Goal: Consume media (video, audio): Watch videos, listen to music or podcasts

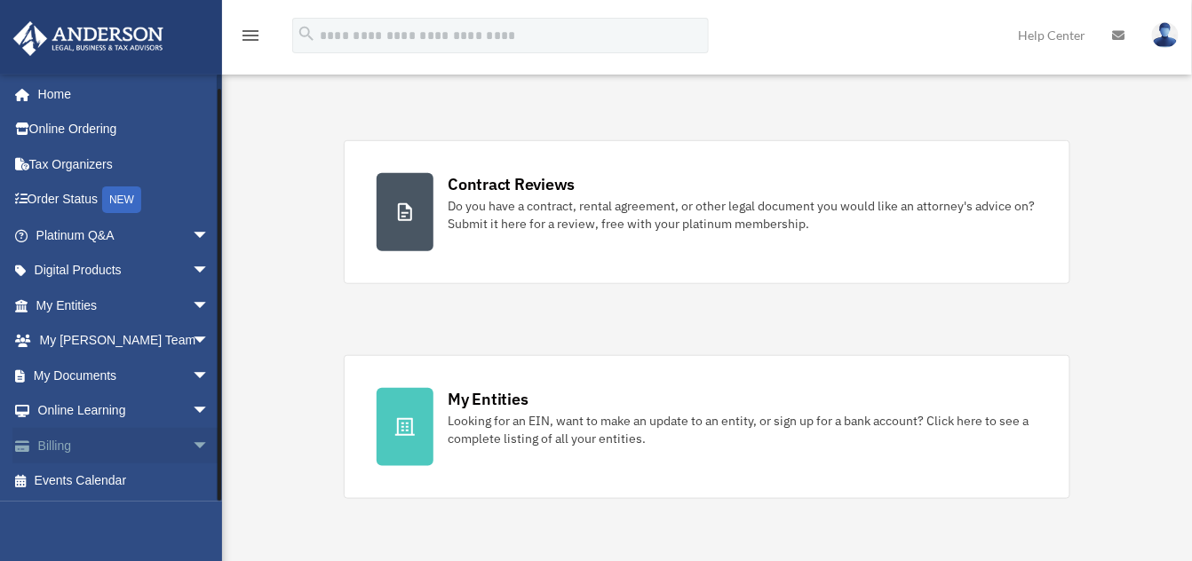
scroll to position [317, 0]
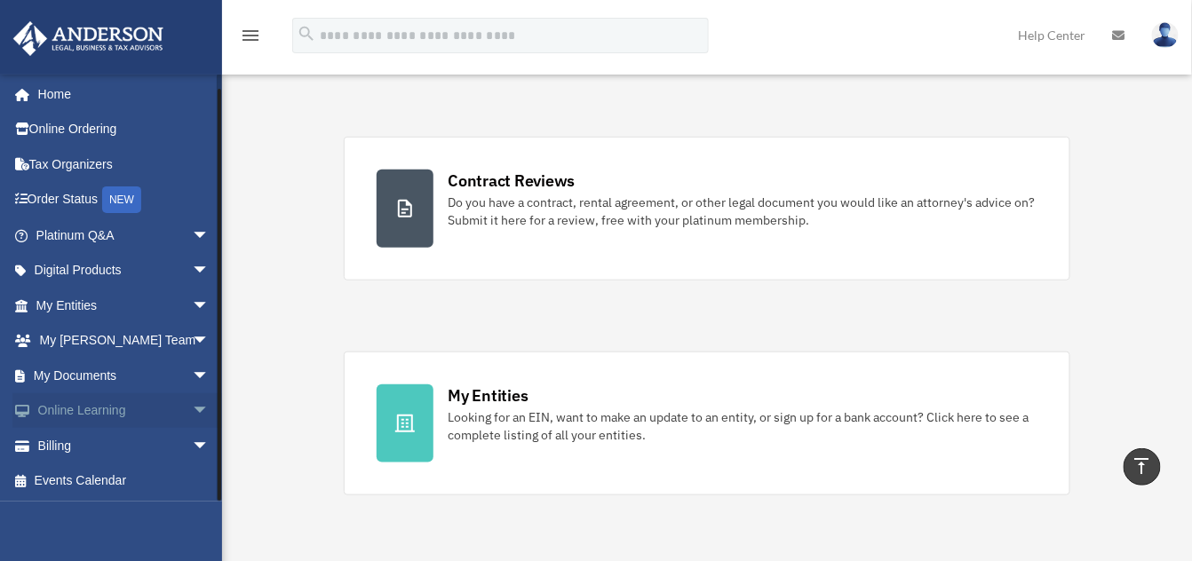
click at [192, 408] on span "arrow_drop_down" at bounding box center [210, 412] width 36 height 36
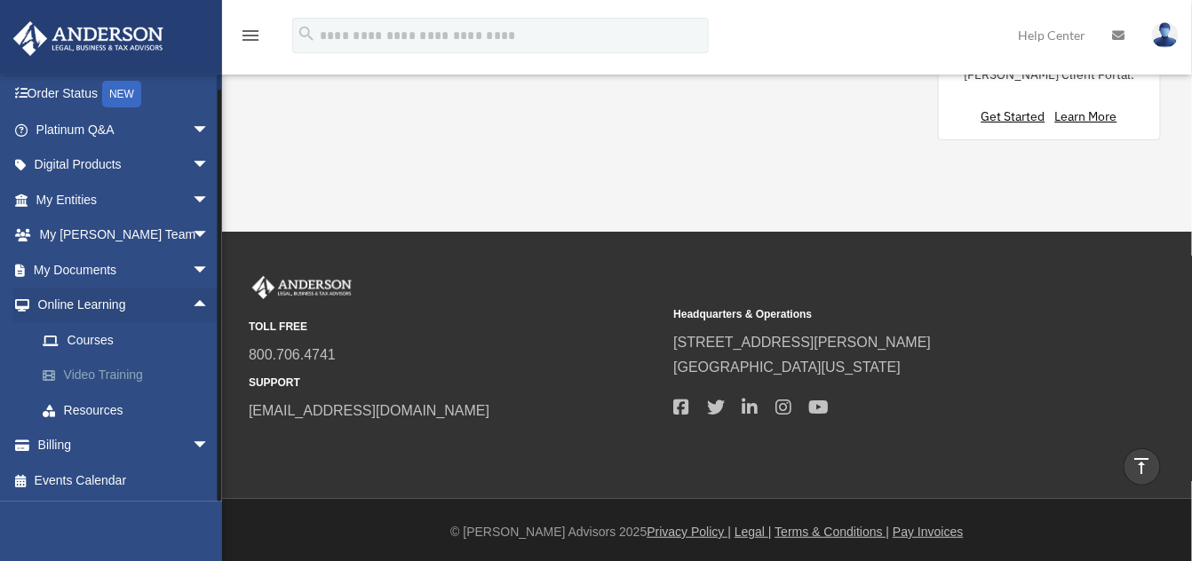
scroll to position [0, 0]
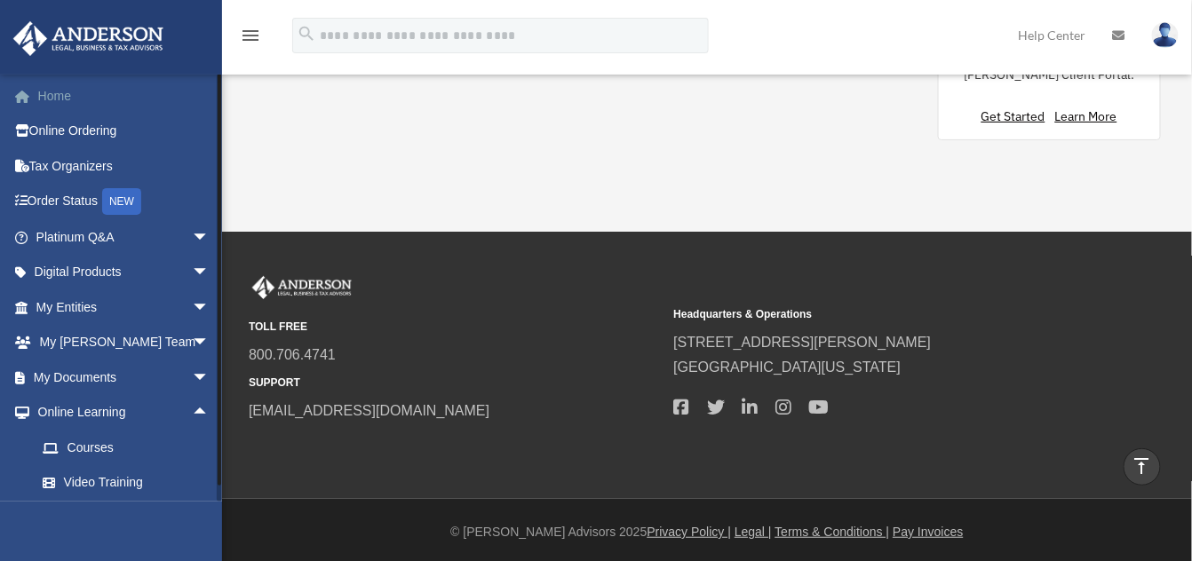
click at [54, 86] on link "Home" at bounding box center [124, 96] width 224 height 36
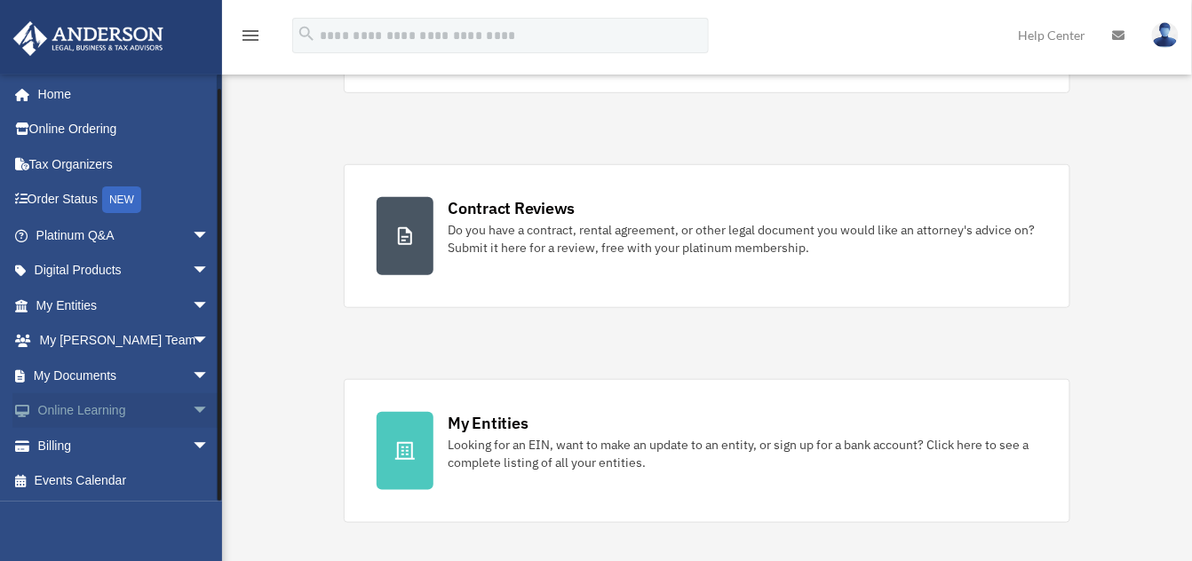
scroll to position [305, 0]
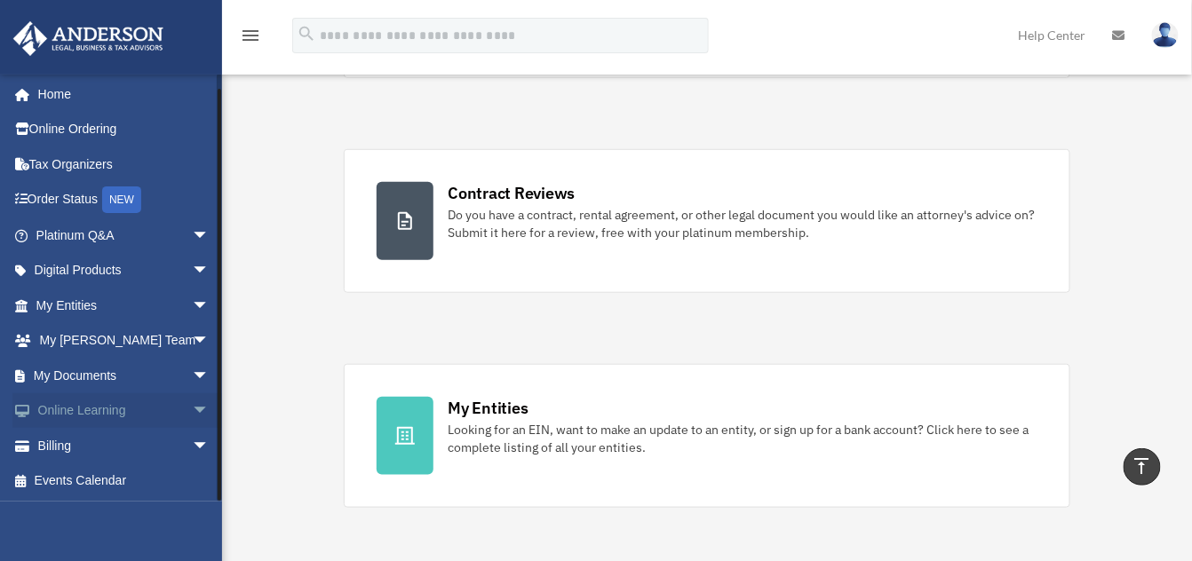
click at [55, 410] on link "Online Learning arrow_drop_down" at bounding box center [124, 412] width 224 height 36
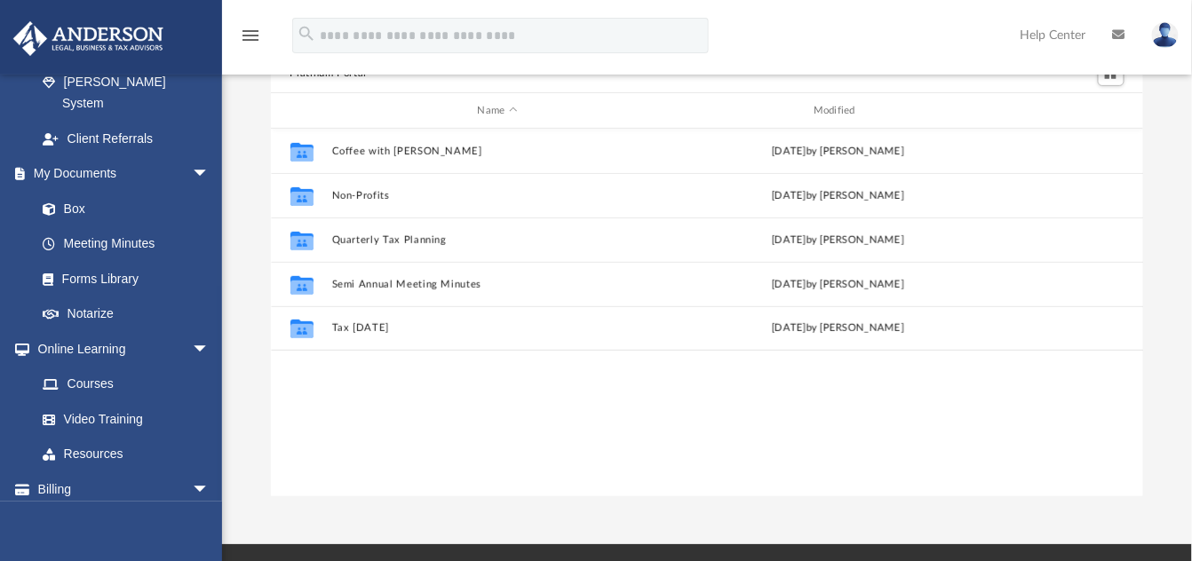
scroll to position [144, 0]
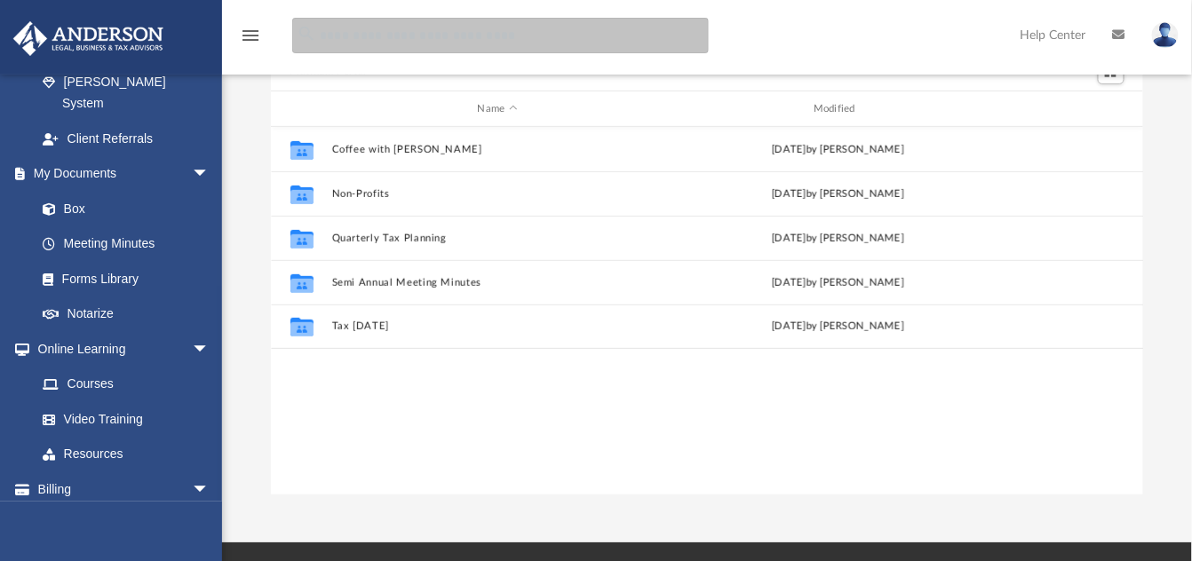
click at [504, 20] on input "search" at bounding box center [500, 36] width 417 height 36
type input "**********"
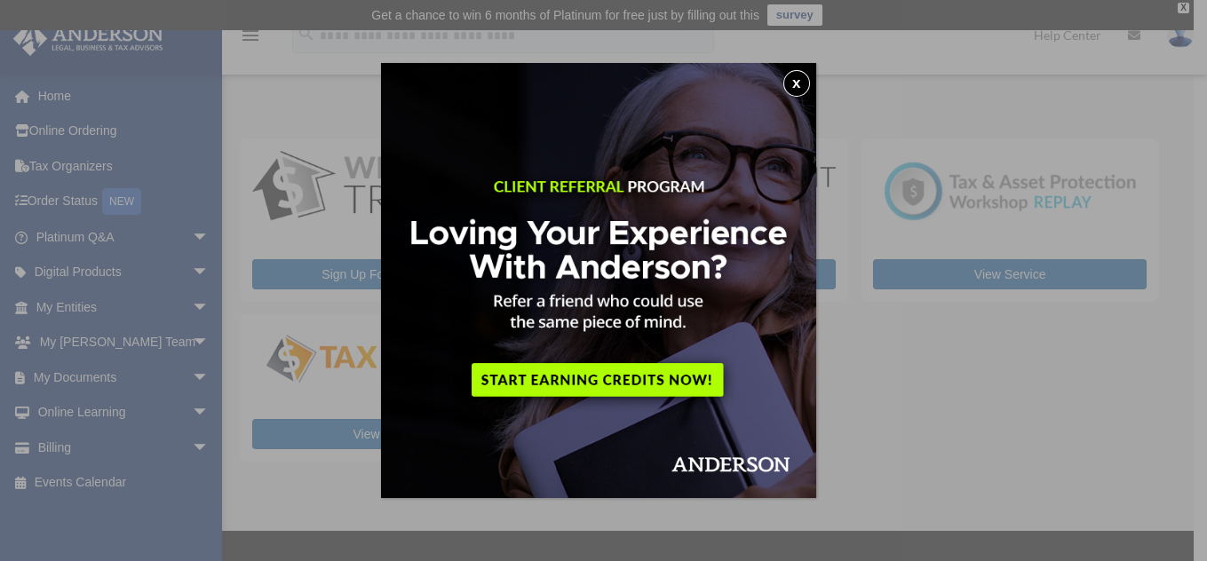
click at [800, 91] on button "x" at bounding box center [797, 83] width 27 height 27
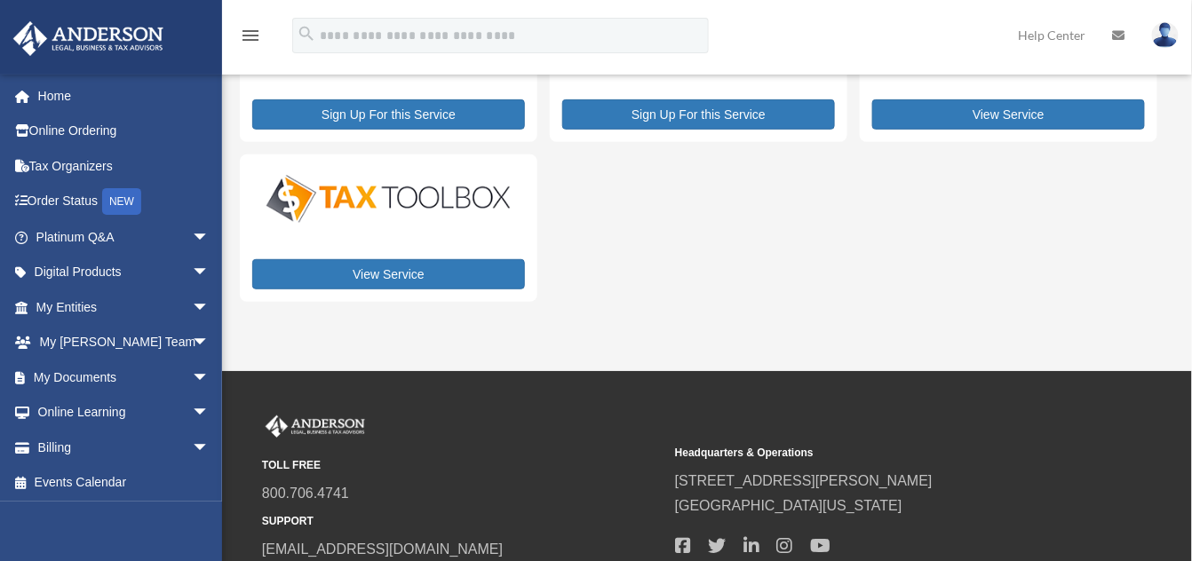
scroll to position [301, 0]
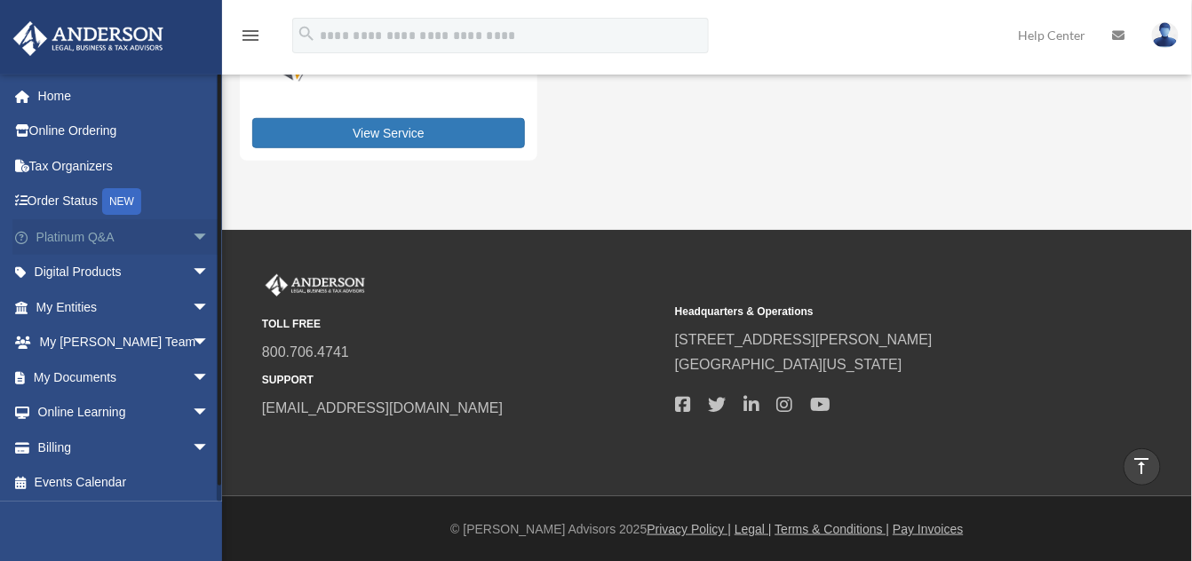
click at [193, 230] on span "arrow_drop_down" at bounding box center [210, 237] width 36 height 36
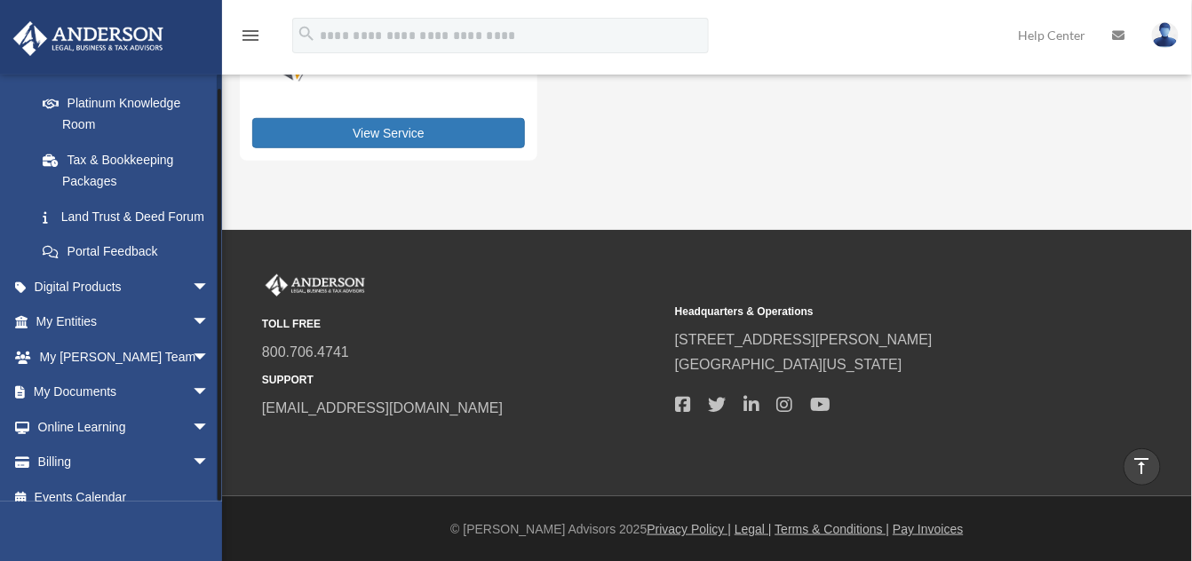
scroll to position [383, 0]
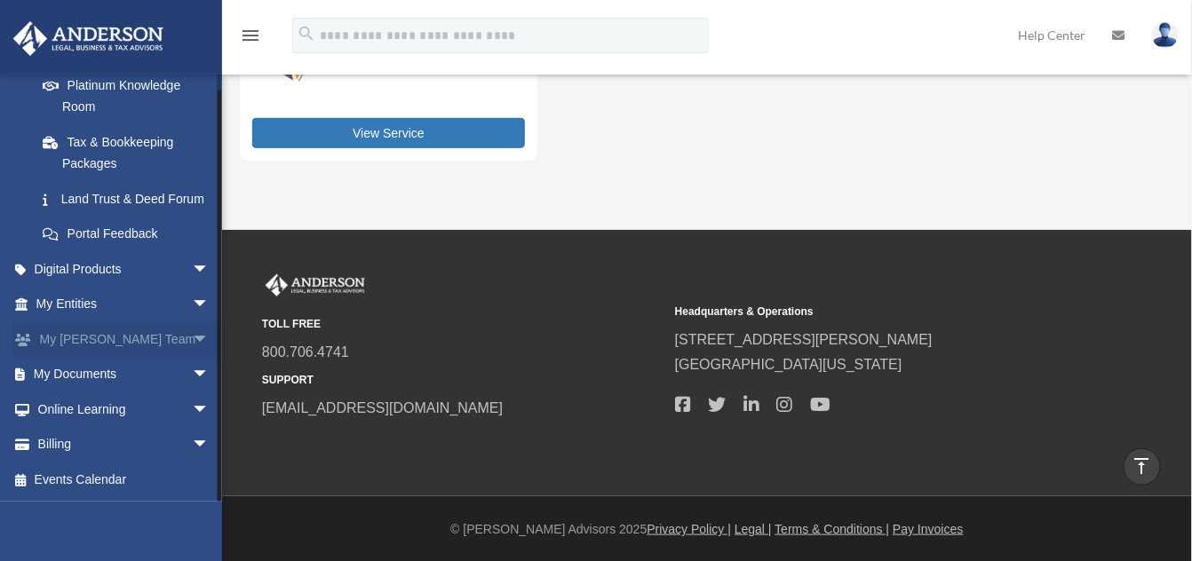
click at [192, 338] on span "arrow_drop_down" at bounding box center [210, 340] width 36 height 36
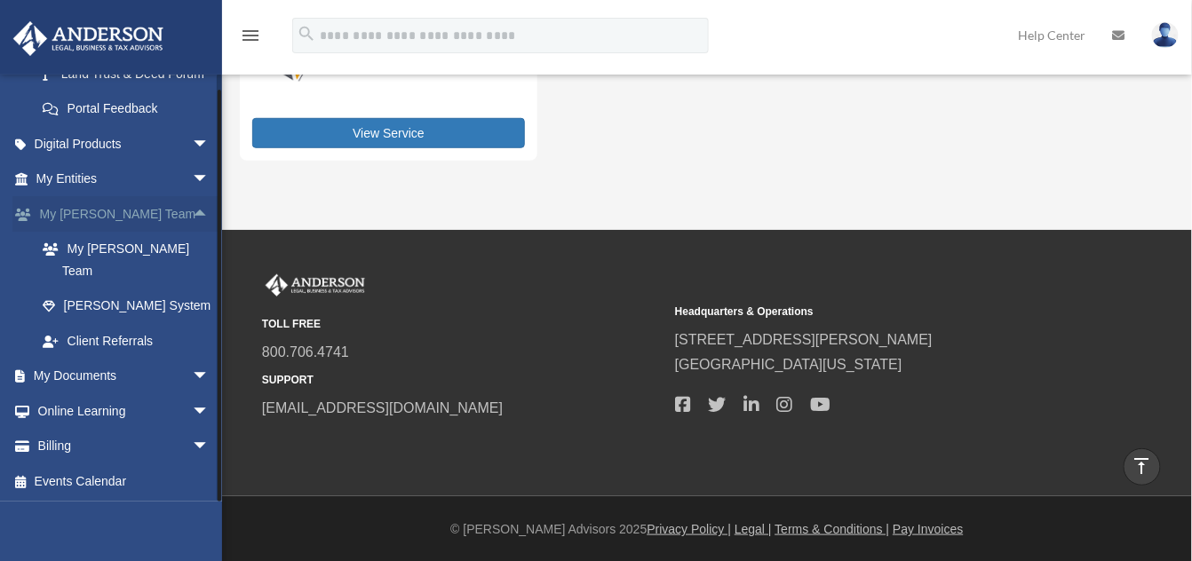
scroll to position [488, 0]
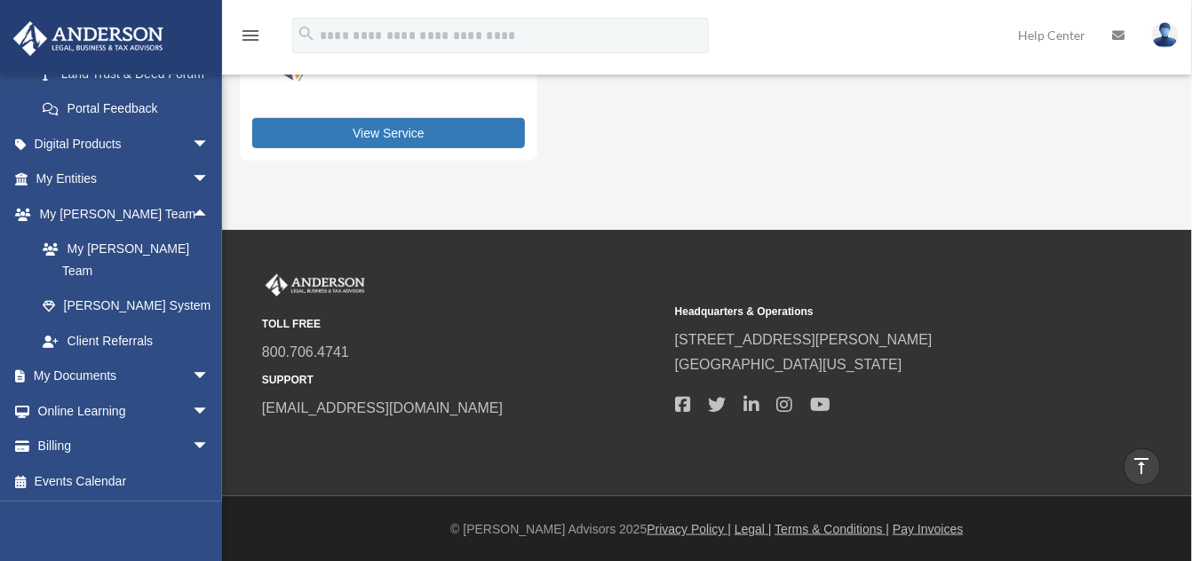
click at [148, 28] on img at bounding box center [88, 38] width 161 height 35
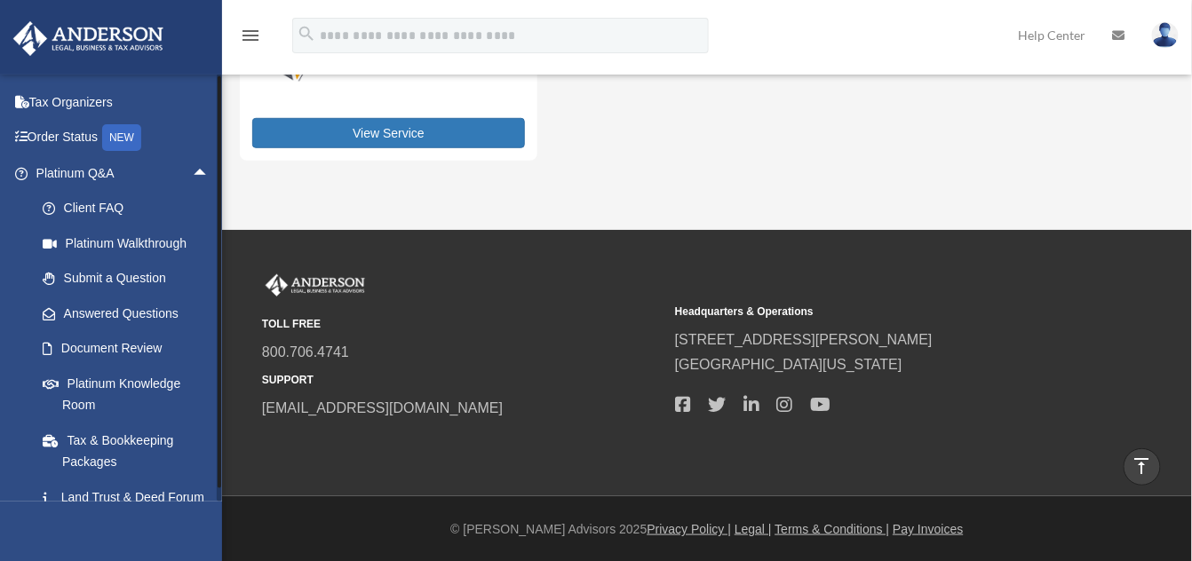
scroll to position [63, 0]
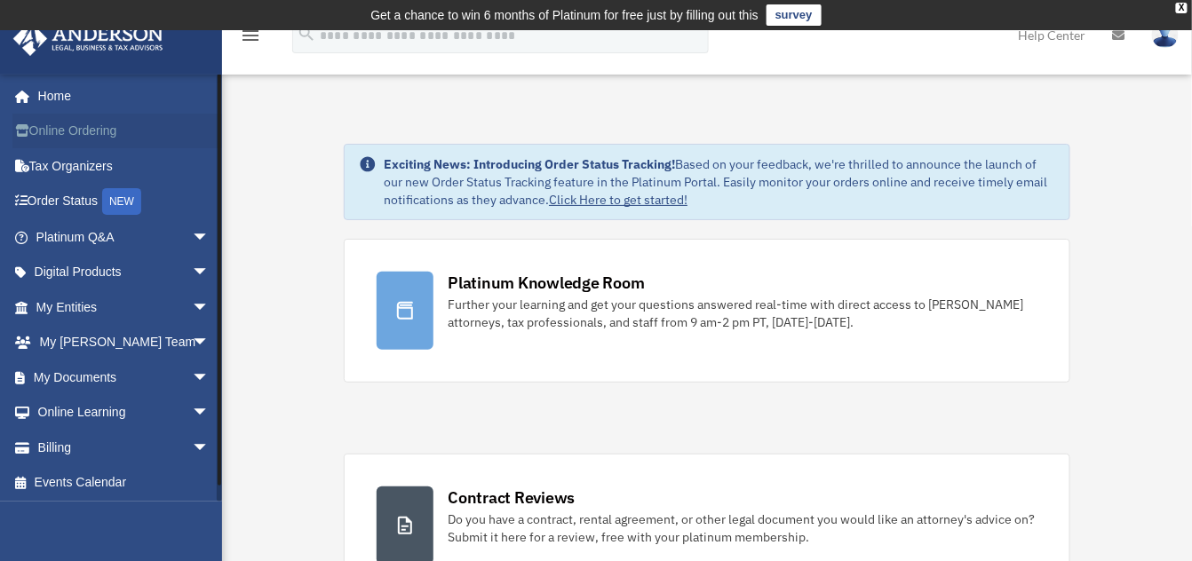
click at [41, 130] on link "Online Ordering" at bounding box center [124, 132] width 224 height 36
click at [69, 100] on link "Home" at bounding box center [124, 96] width 224 height 36
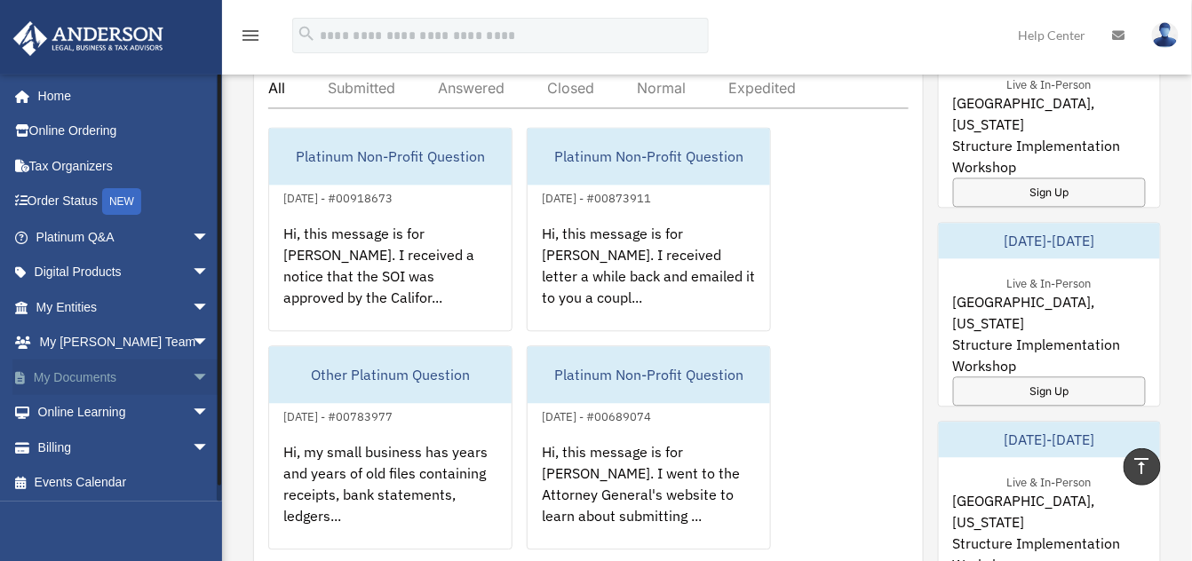
scroll to position [2, 0]
click at [77, 404] on link "Online Learning arrow_drop_down" at bounding box center [124, 412] width 224 height 36
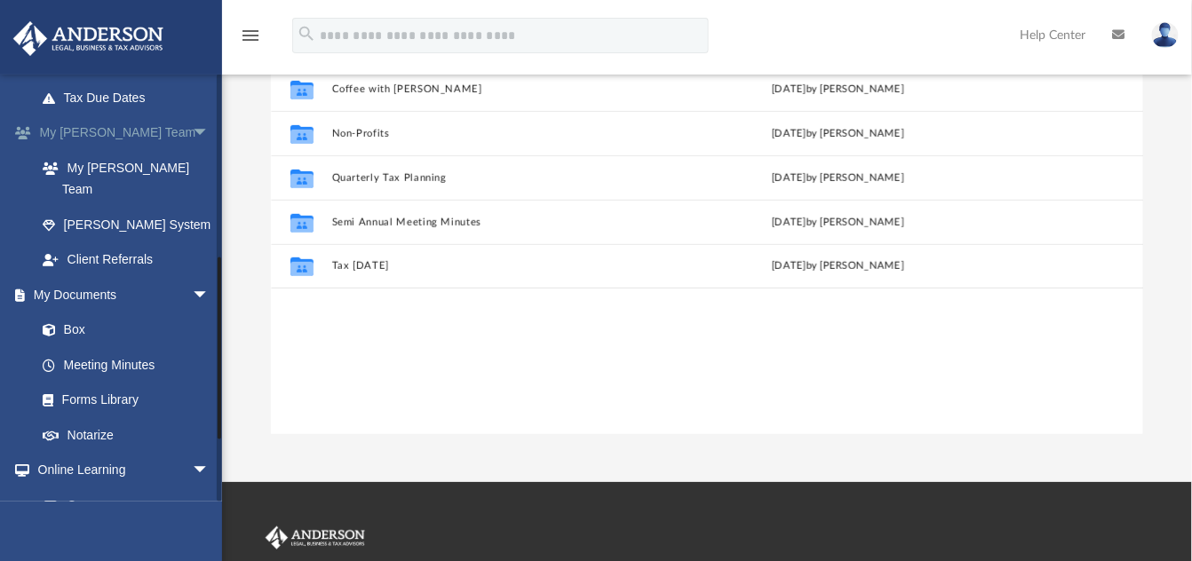
scroll to position [421, 0]
click at [123, 206] on link "[PERSON_NAME] System" at bounding box center [130, 224] width 211 height 36
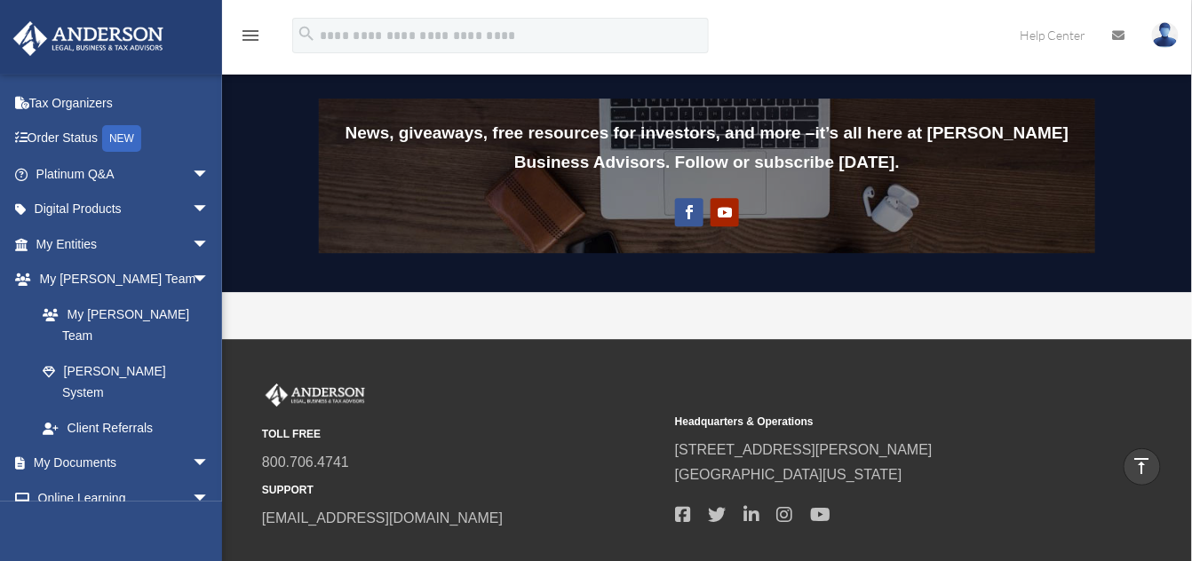
scroll to position [1501, 0]
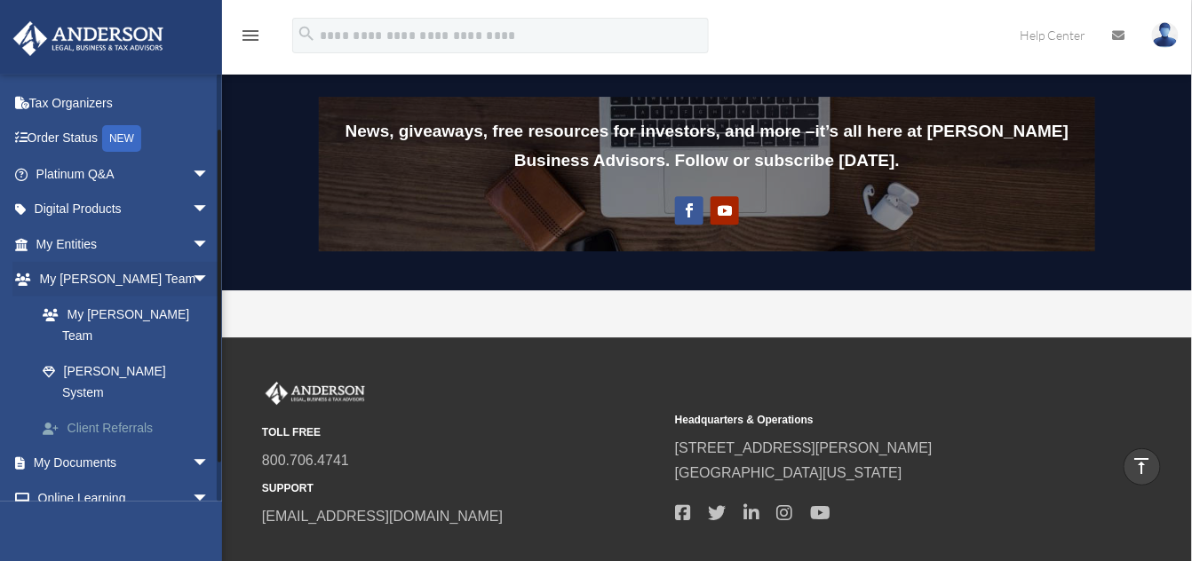
click at [142, 410] on link "Client Referrals" at bounding box center [130, 428] width 211 height 36
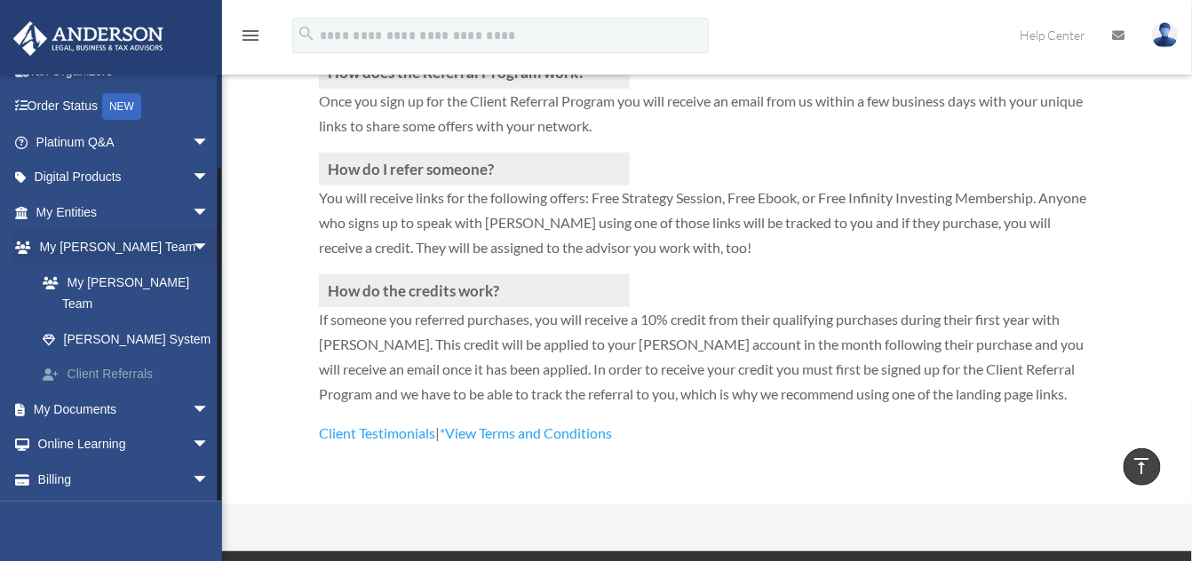
scroll to position [107, 0]
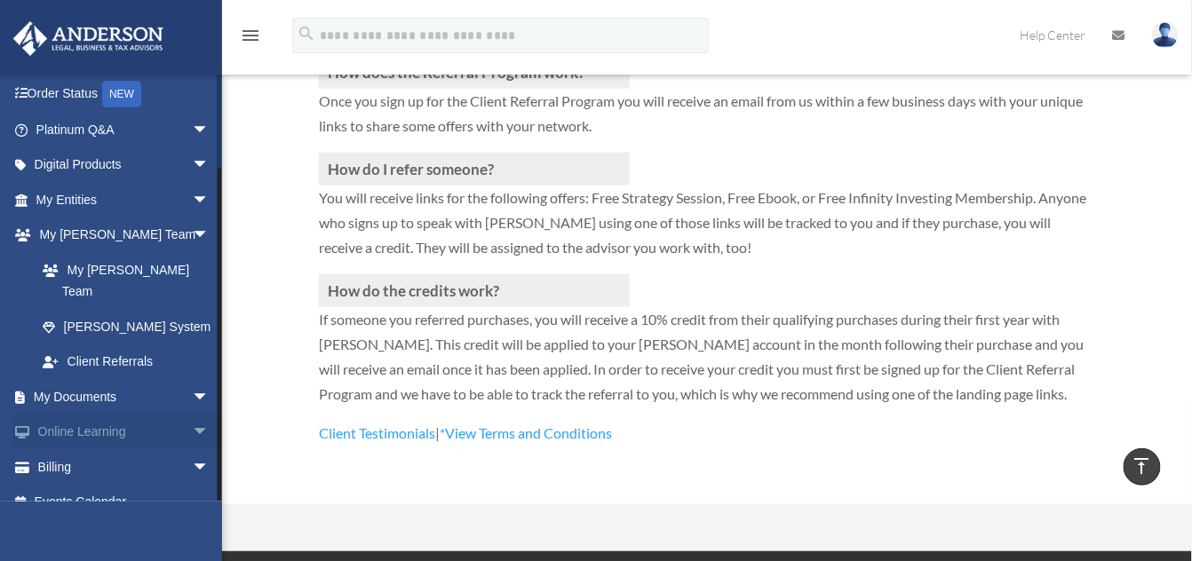
click at [137, 415] on link "Online Learning arrow_drop_down" at bounding box center [124, 433] width 224 height 36
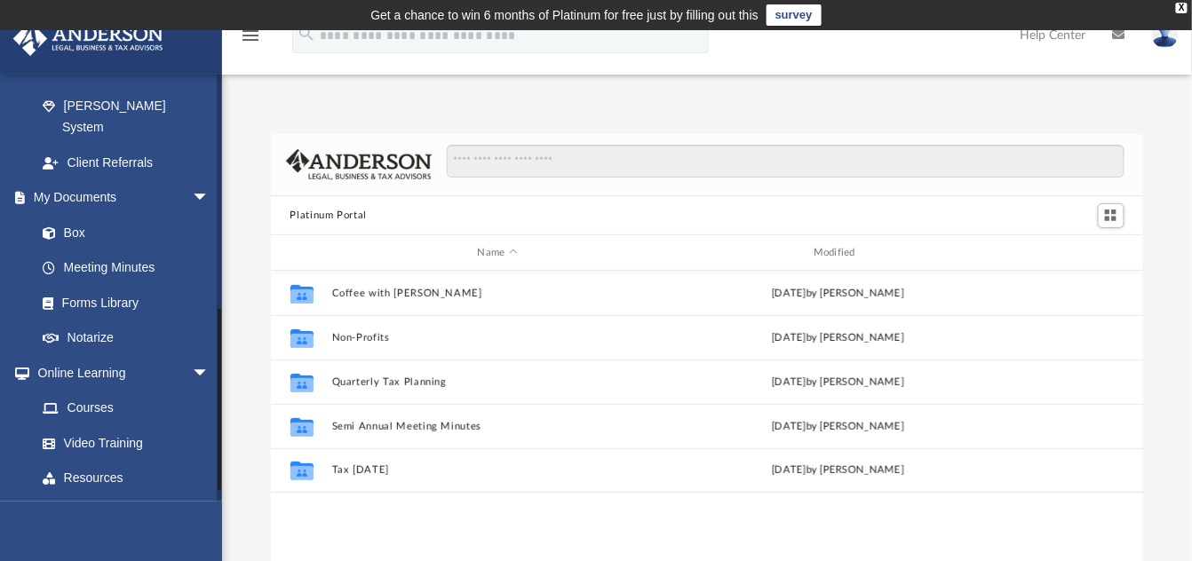
scroll to position [538, 0]
click at [112, 392] on link "Courses" at bounding box center [130, 410] width 211 height 36
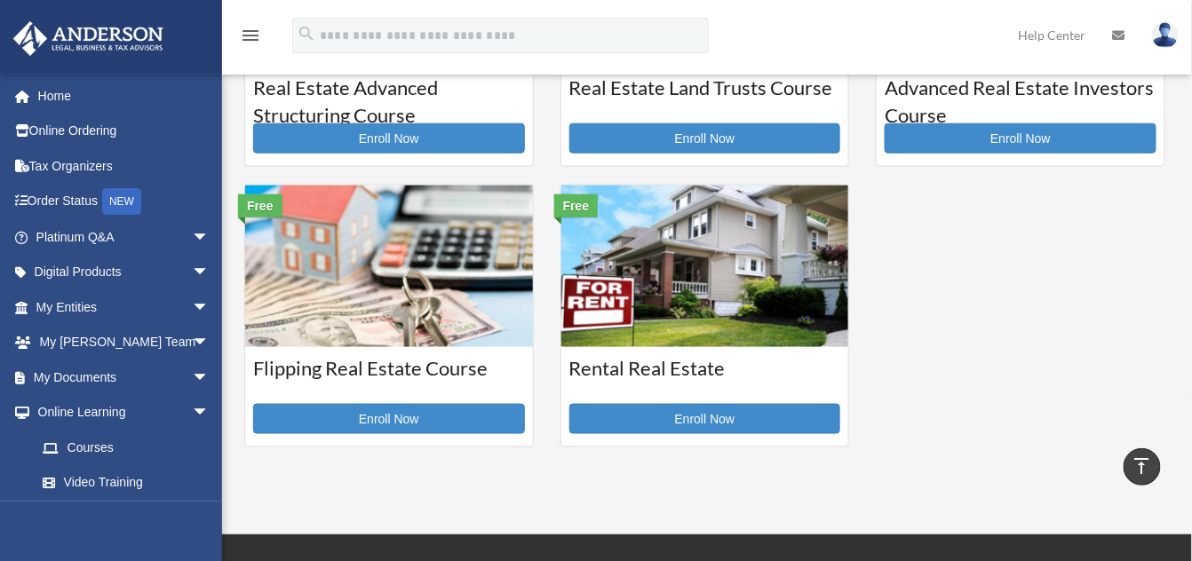
scroll to position [510, 0]
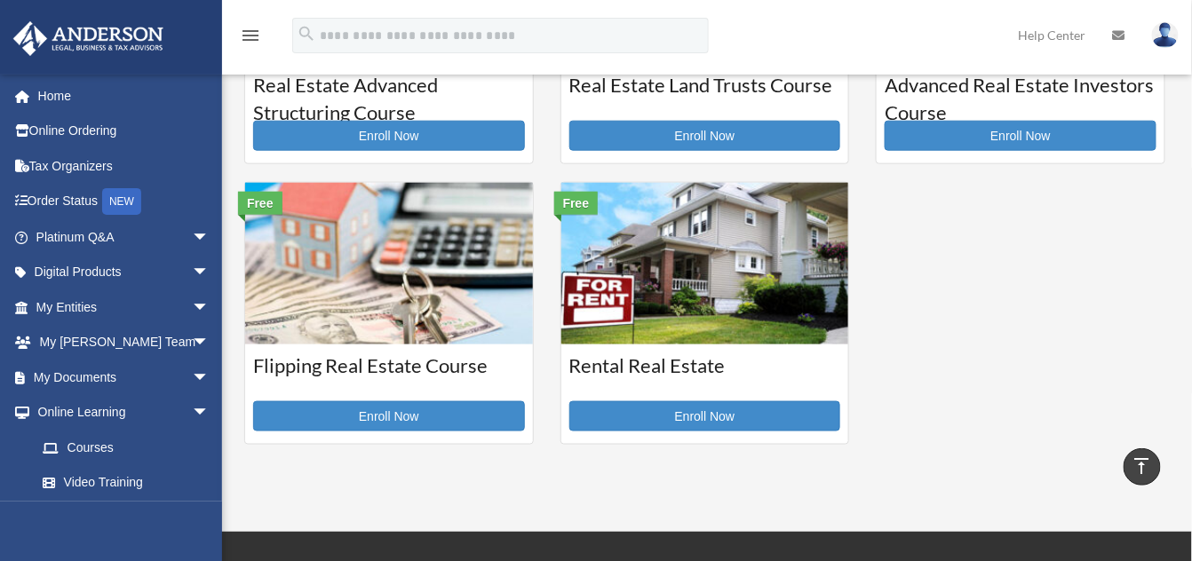
click at [666, 297] on img at bounding box center [705, 264] width 288 height 162
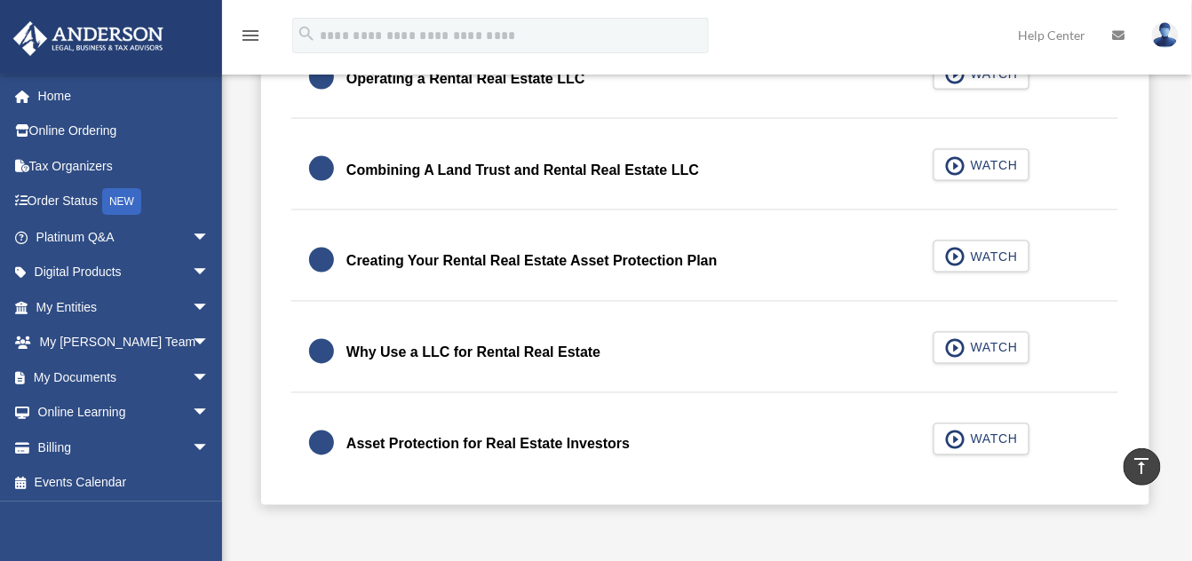
scroll to position [620, 0]
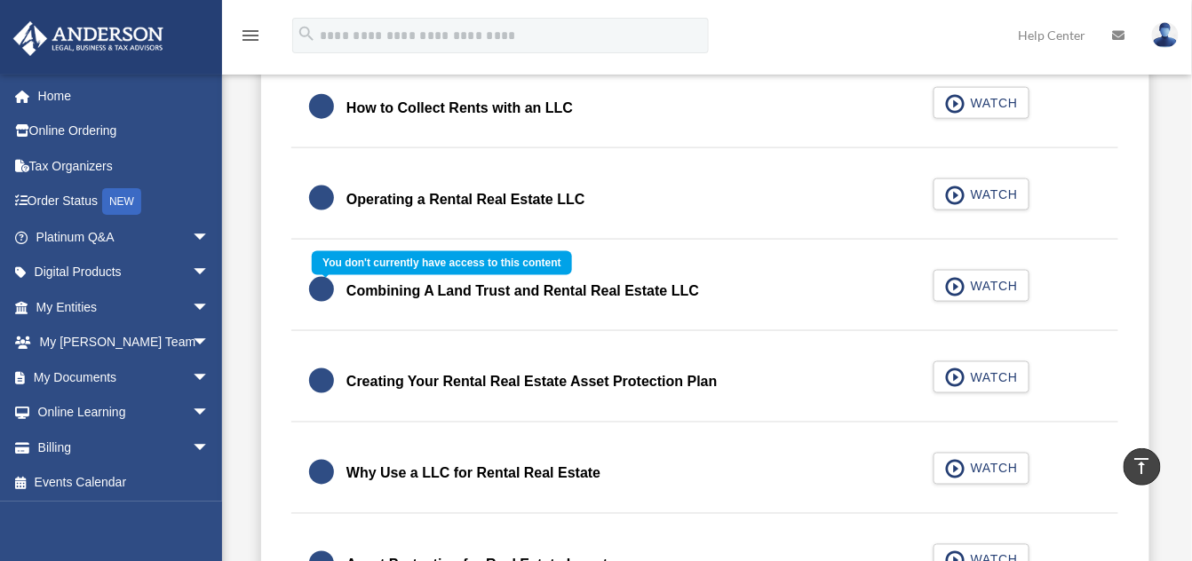
click at [977, 276] on div "Combining A Land Trust and Rental Real Estate LLC WATCH" at bounding box center [705, 291] width 871 height 79
click at [975, 287] on div "Combining A Land Trust and Rental Real Estate LLC WATCH" at bounding box center [705, 291] width 871 height 79
click at [410, 289] on div "Combining A Land Trust and Rental Real Estate LLC WATCH" at bounding box center [705, 291] width 871 height 79
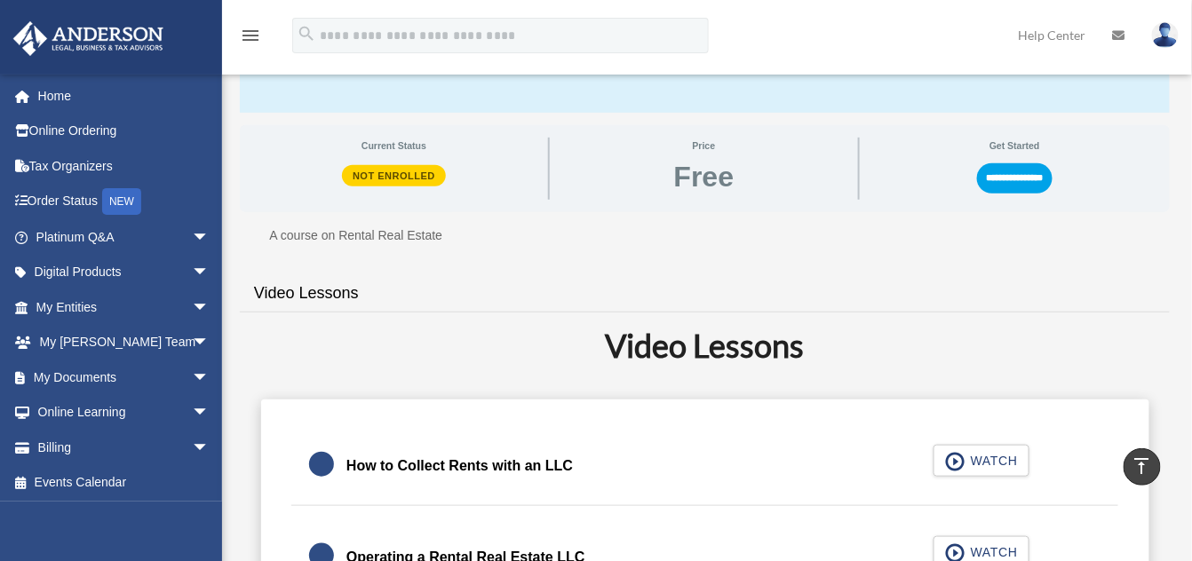
scroll to position [253, 0]
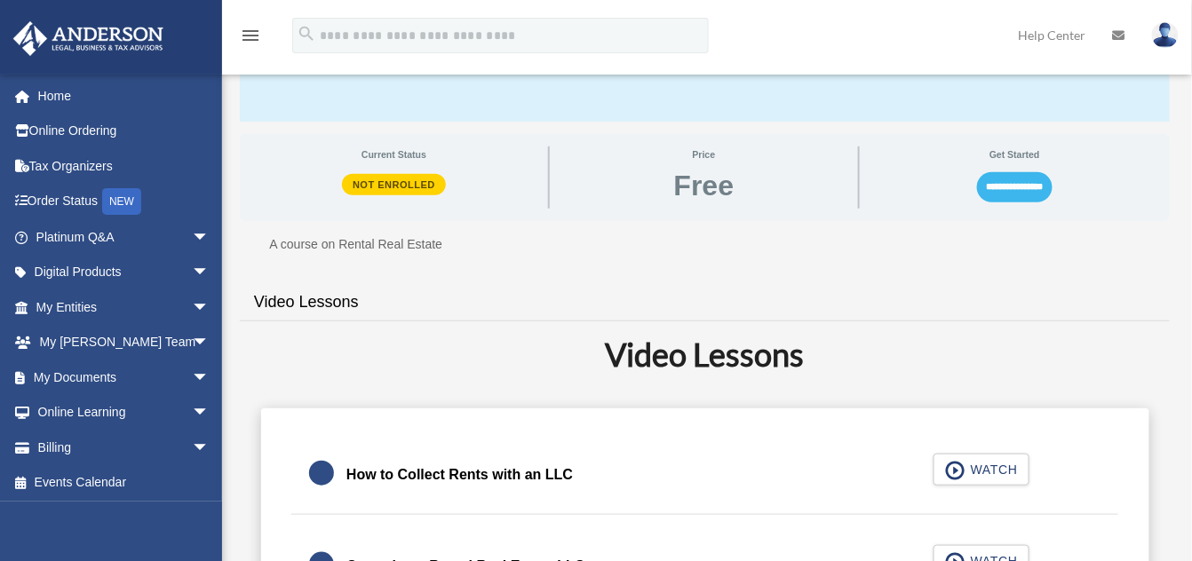
click at [1000, 191] on input "**********" at bounding box center [1015, 187] width 76 height 30
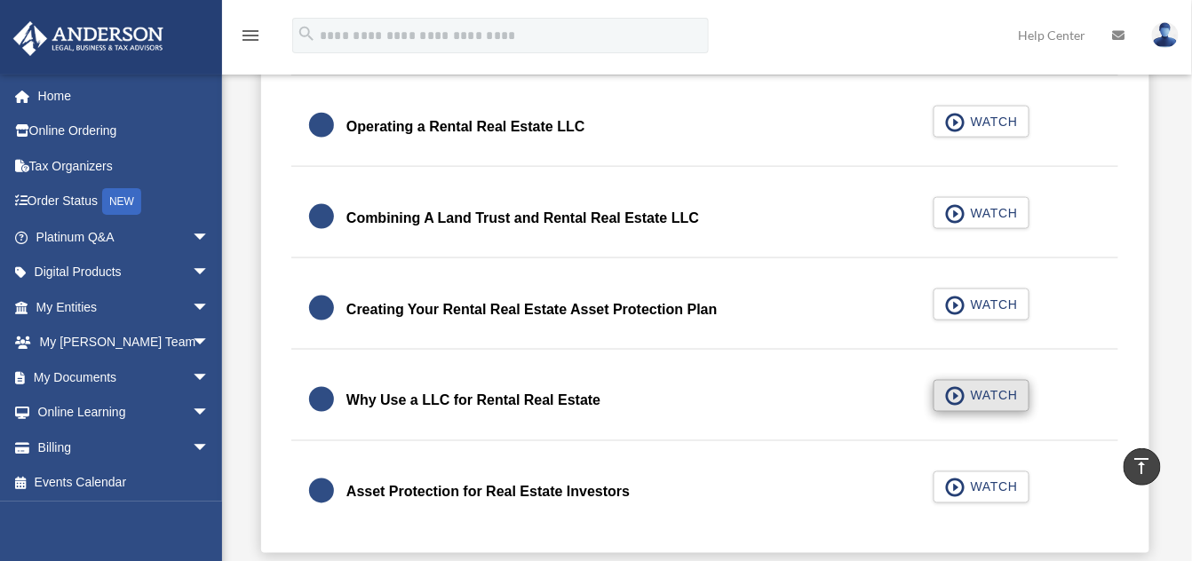
scroll to position [609, 0]
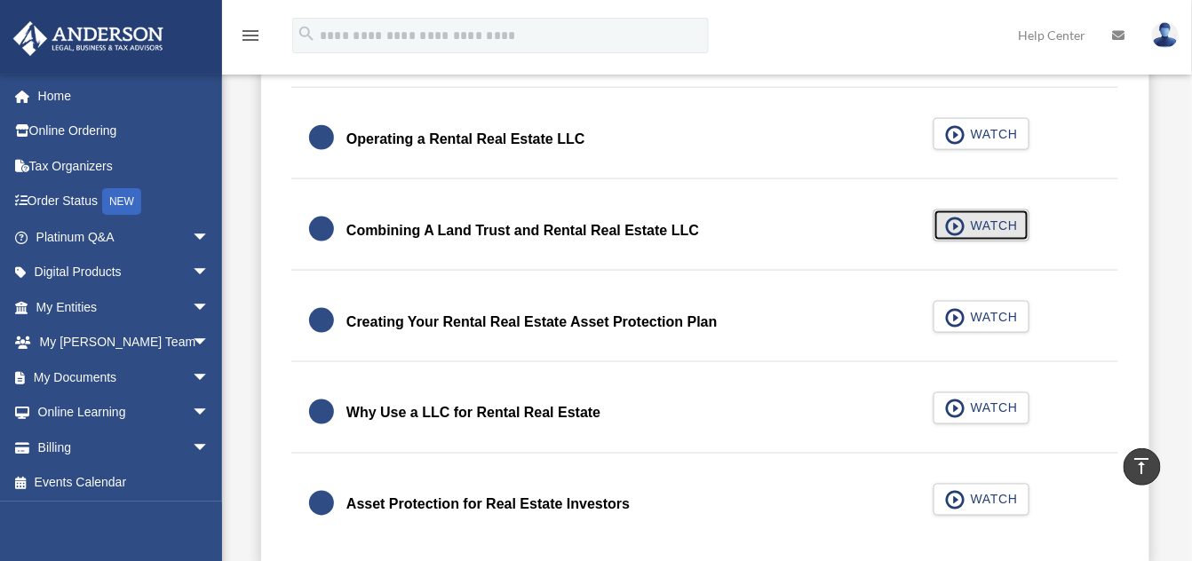
click at [991, 229] on span "WATCH" at bounding box center [992, 226] width 52 height 18
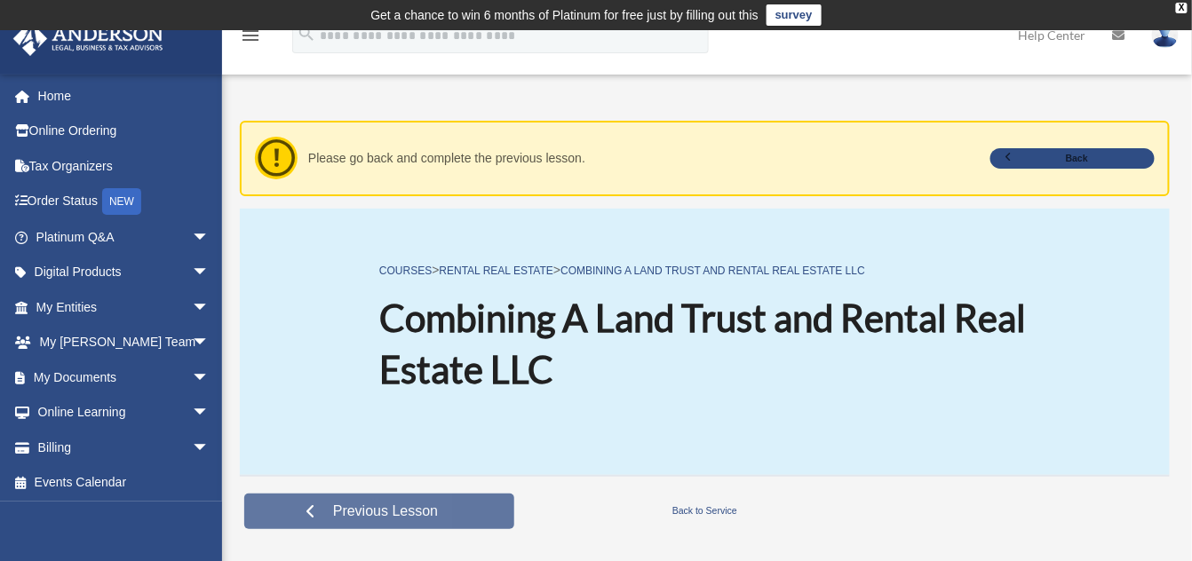
click at [351, 518] on span "Previous Lesson" at bounding box center [385, 512] width 133 height 18
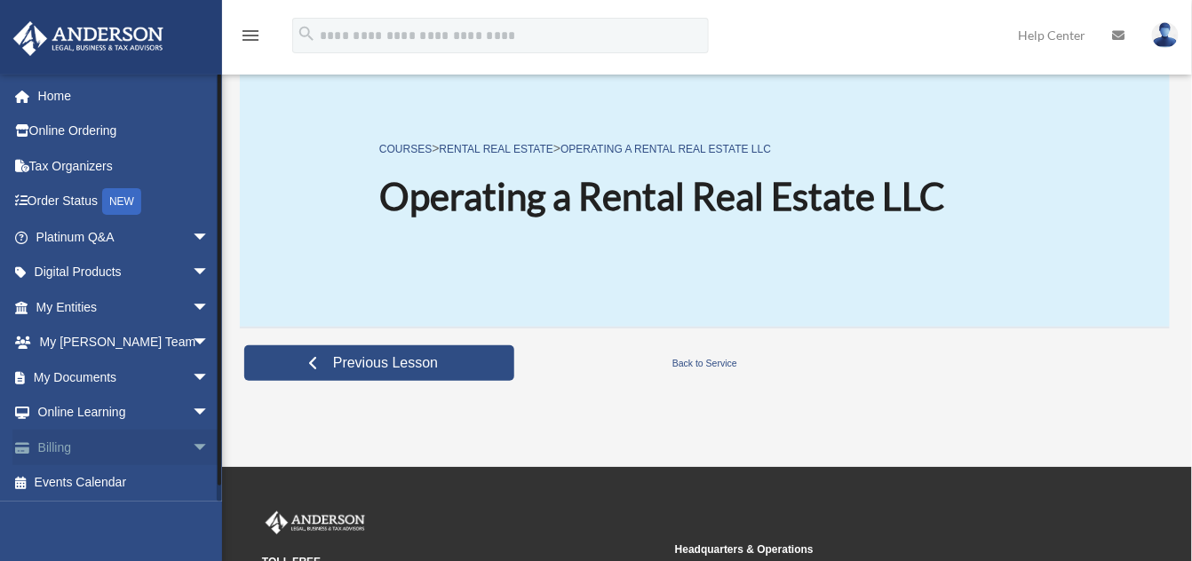
scroll to position [146, 0]
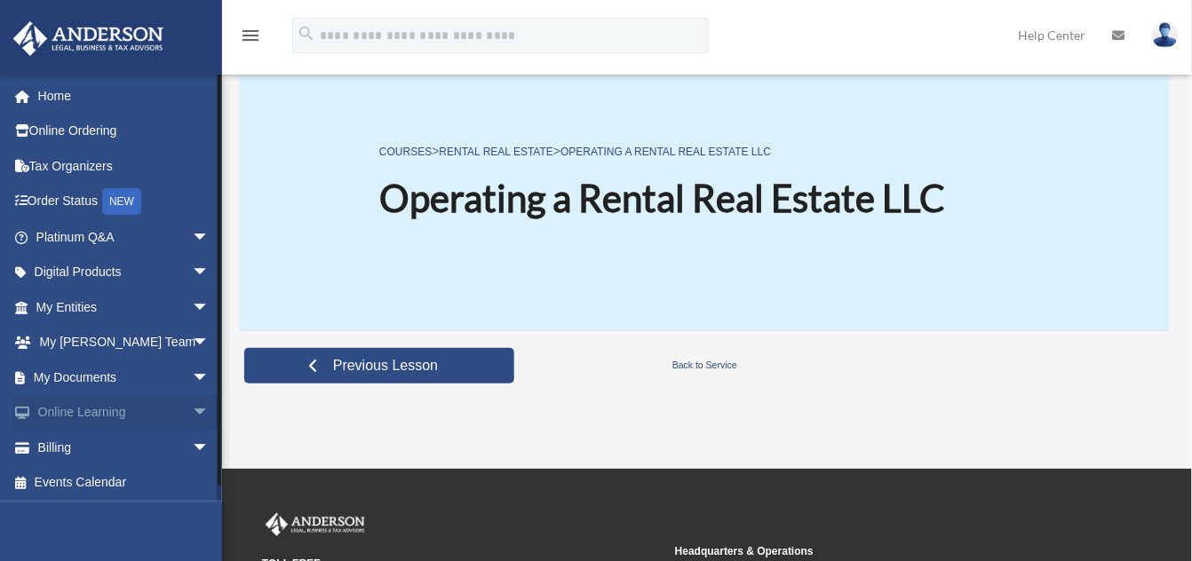
click at [114, 409] on link "Online Learning arrow_drop_down" at bounding box center [124, 413] width 224 height 36
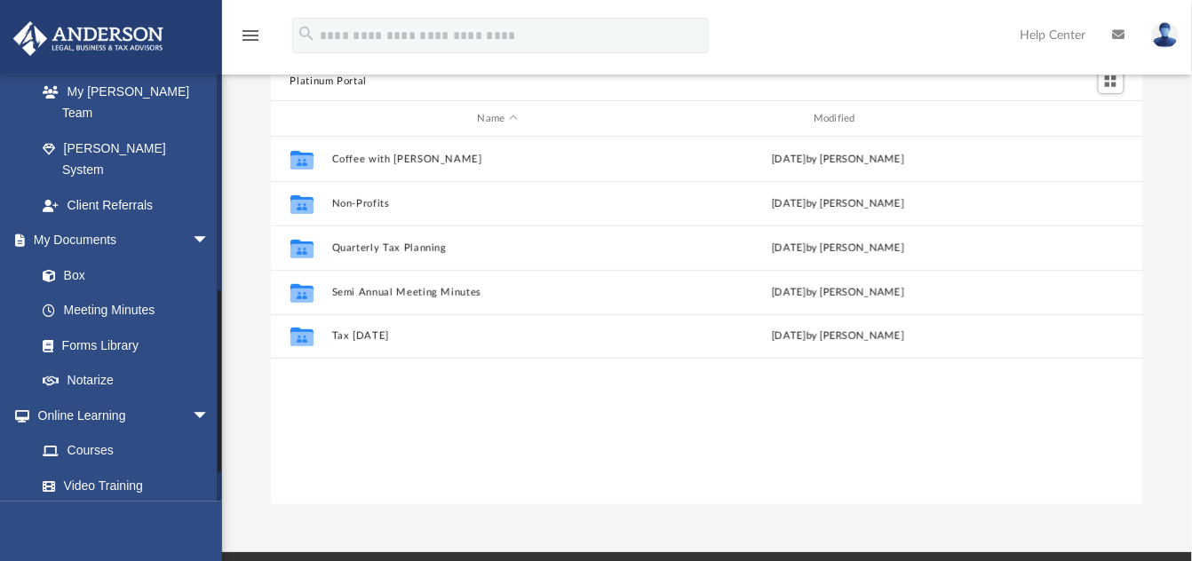
scroll to position [563, 0]
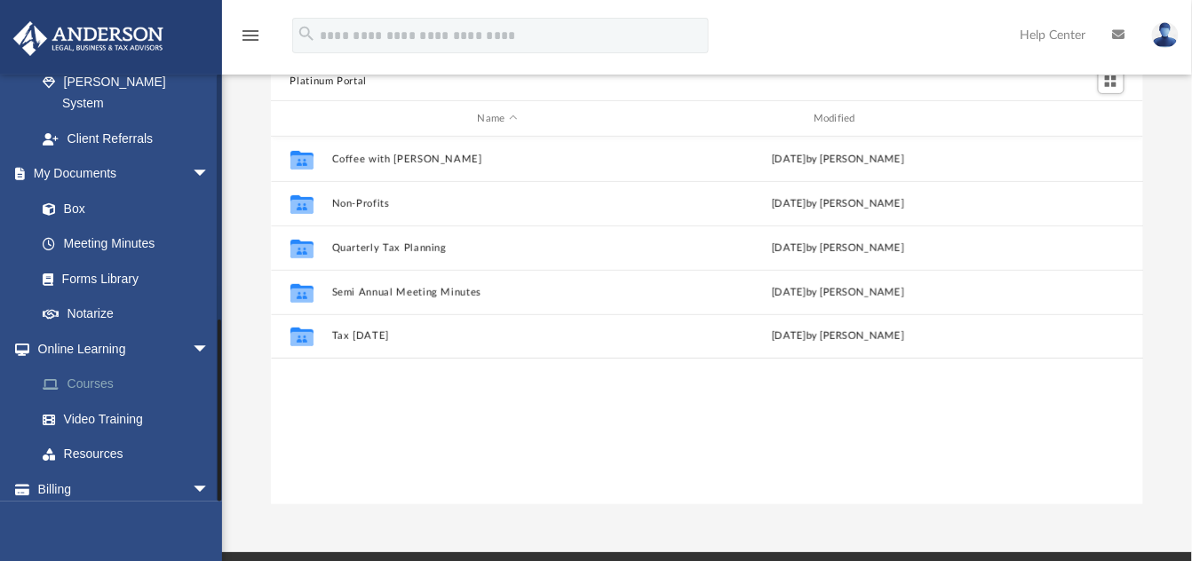
click at [115, 367] on link "Courses" at bounding box center [130, 385] width 211 height 36
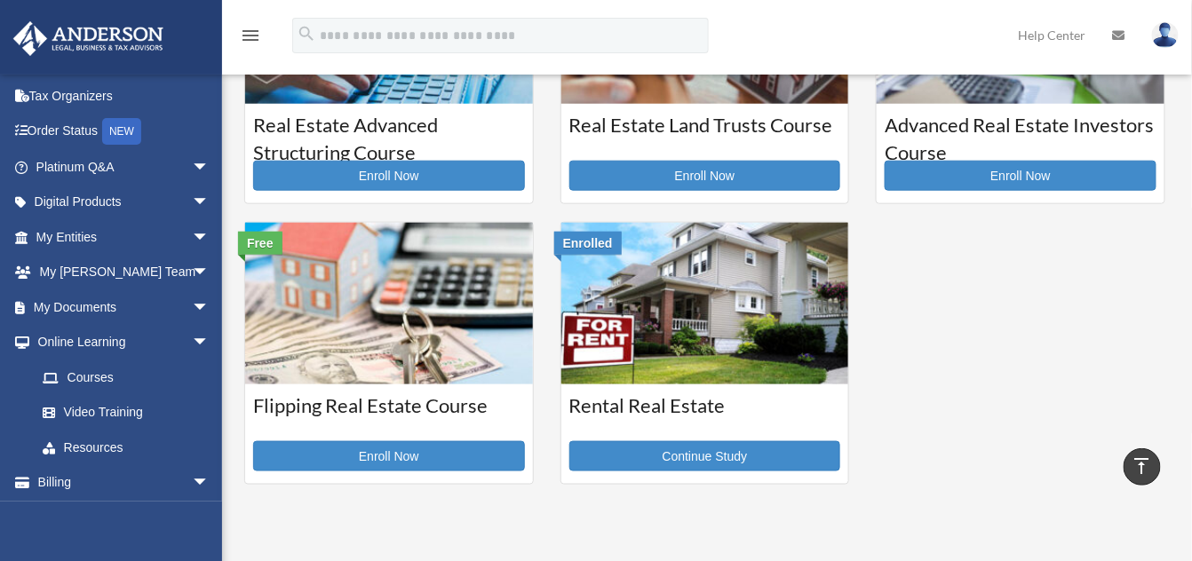
scroll to position [474, 0]
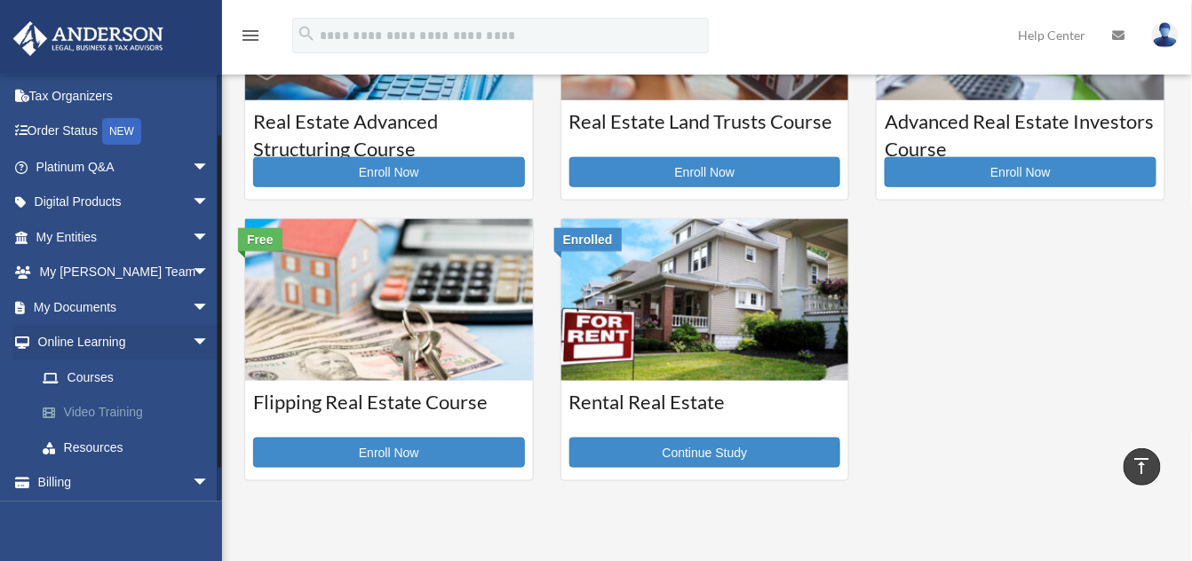
click at [80, 417] on link "Video Training" at bounding box center [130, 413] width 211 height 36
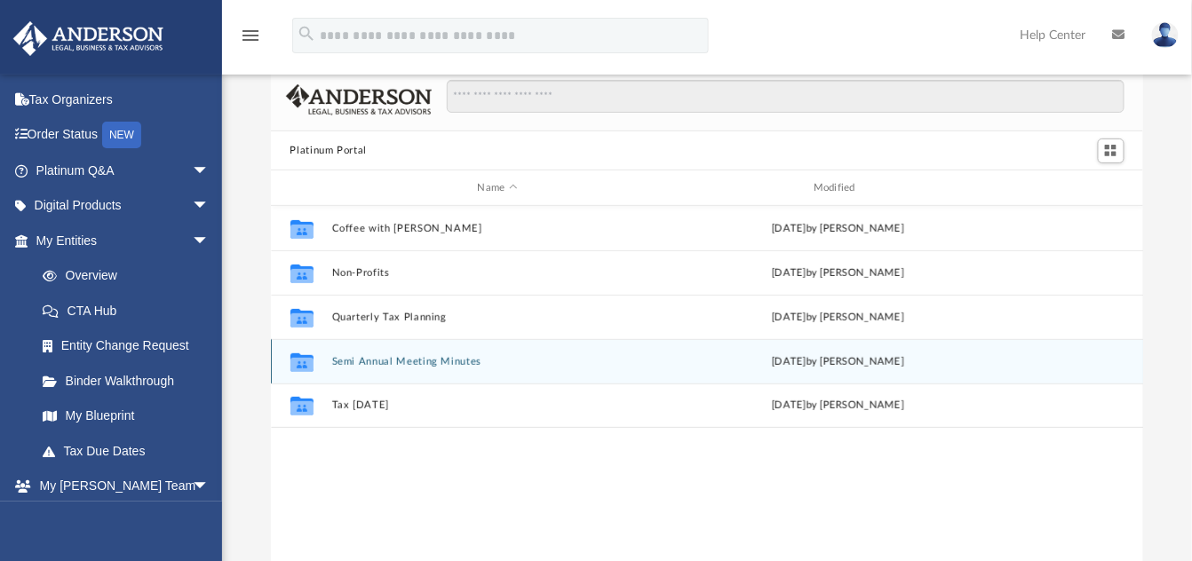
scroll to position [66, 0]
click at [324, 360] on div "Collaborated Folder Semi Annual Meeting Minutes [DATE] by [PERSON_NAME]" at bounding box center [707, 360] width 873 height 44
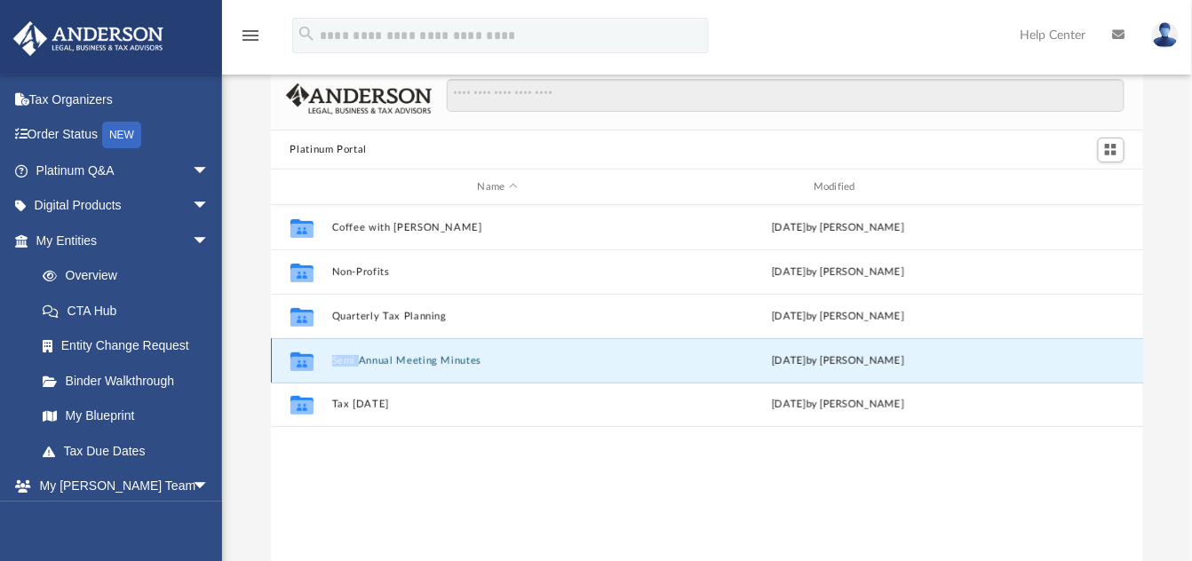
click at [324, 360] on div "Collaborated Folder Semi Annual Meeting Minutes [DATE] by [PERSON_NAME]" at bounding box center [707, 360] width 873 height 44
drag, startPoint x: 324, startPoint y: 360, endPoint x: 293, endPoint y: 357, distance: 31.2
click at [293, 357] on g "grid" at bounding box center [301, 362] width 23 height 19
click at [293, 357] on icon "grid" at bounding box center [301, 364] width 23 height 14
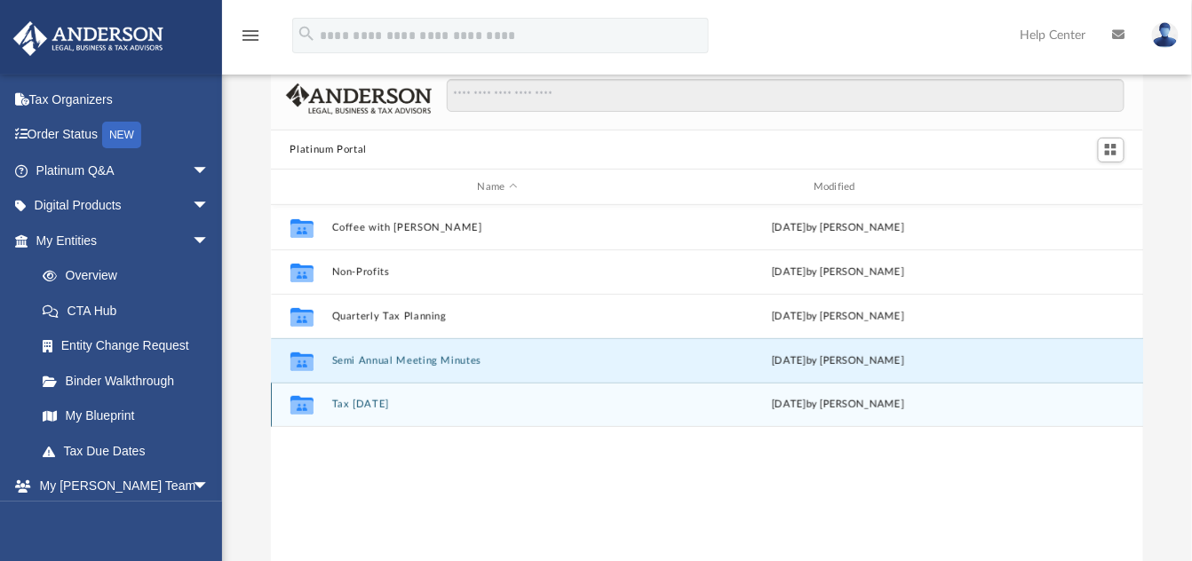
click at [297, 406] on icon "grid" at bounding box center [301, 408] width 23 height 14
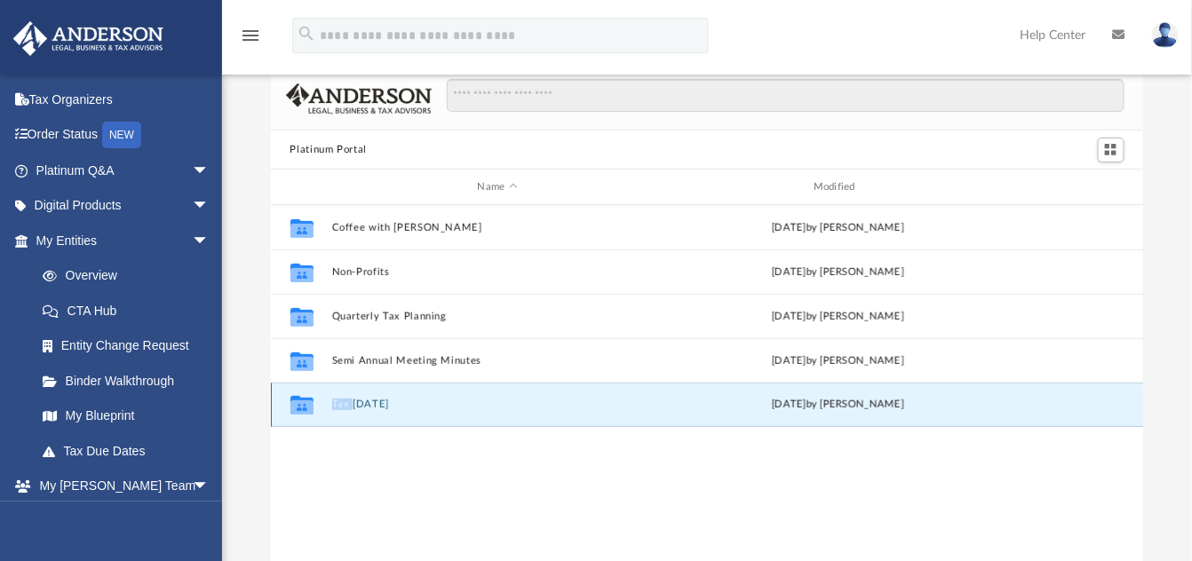
click at [297, 406] on icon "grid" at bounding box center [301, 408] width 23 height 14
drag, startPoint x: 297, startPoint y: 406, endPoint x: 376, endPoint y: 397, distance: 79.6
click at [376, 397] on div "Collaborated Folder Tax [DATE] [DATE] by [PERSON_NAME]" at bounding box center [707, 405] width 873 height 44
click at [376, 397] on div "Collaborated Folder Tax Tuesday Fri Sep 19 2025 by Zyan Treadwell" at bounding box center [707, 405] width 873 height 44
click at [299, 403] on icon "grid" at bounding box center [301, 405] width 23 height 19
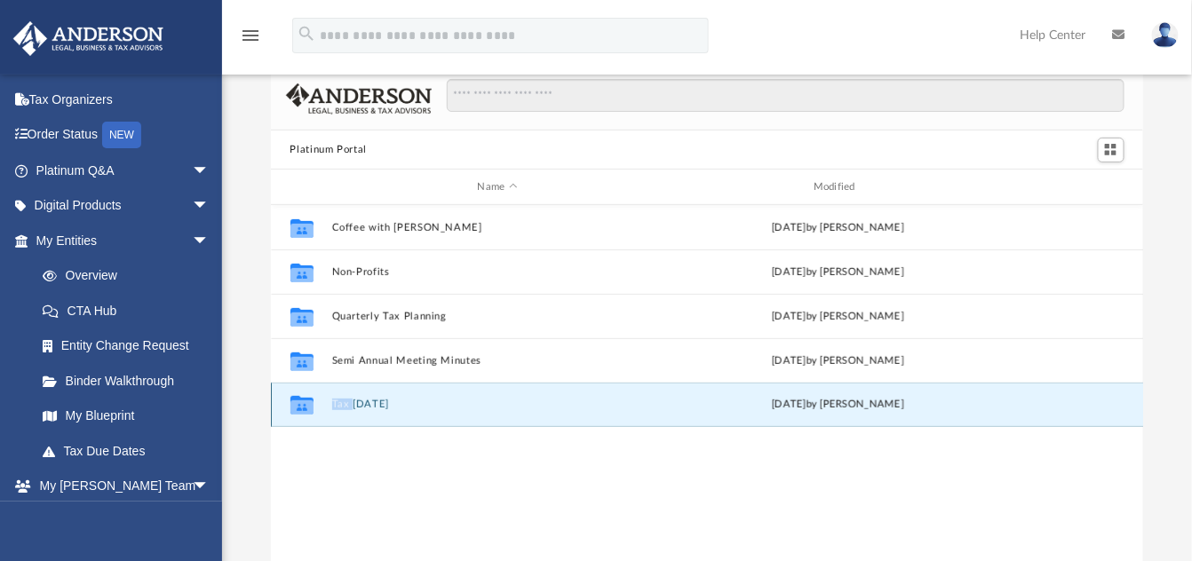
click at [299, 403] on icon "grid" at bounding box center [301, 405] width 23 height 19
drag, startPoint x: 300, startPoint y: 395, endPoint x: 280, endPoint y: 410, distance: 24.9
click at [280, 410] on div "Collaborated Folder Tax Tuesday Fri Sep 19 2025 by Zyan Treadwell" at bounding box center [707, 405] width 873 height 44
click at [280, 410] on div "Collaborated Folder" at bounding box center [301, 405] width 44 height 28
click at [305, 396] on icon "Collaborated Folder" at bounding box center [301, 405] width 28 height 28
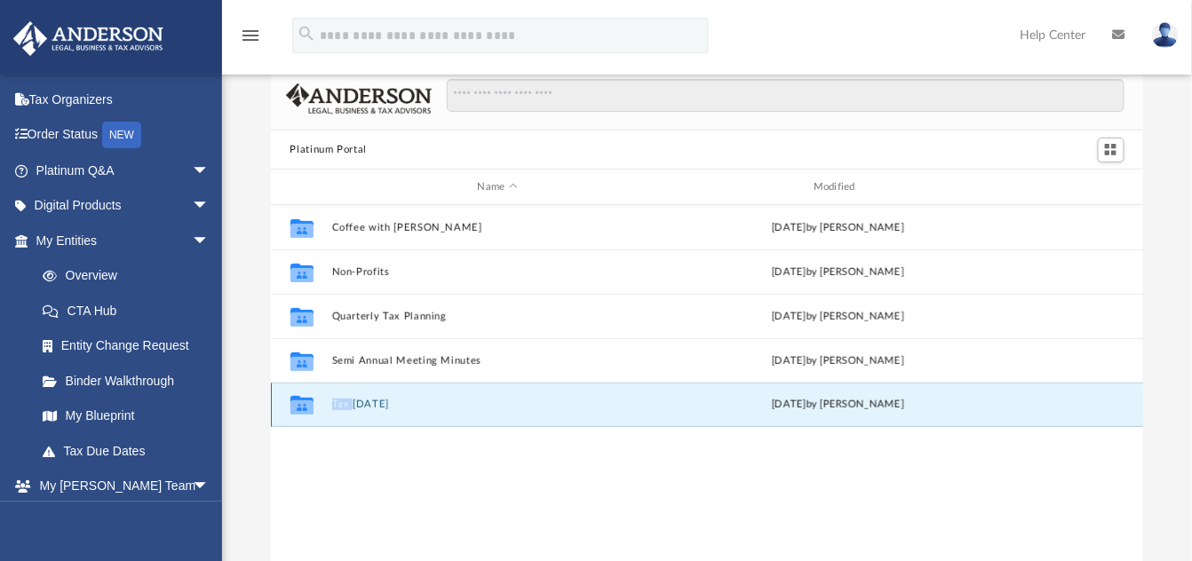
click at [305, 396] on icon "Collaborated Folder" at bounding box center [301, 405] width 28 height 28
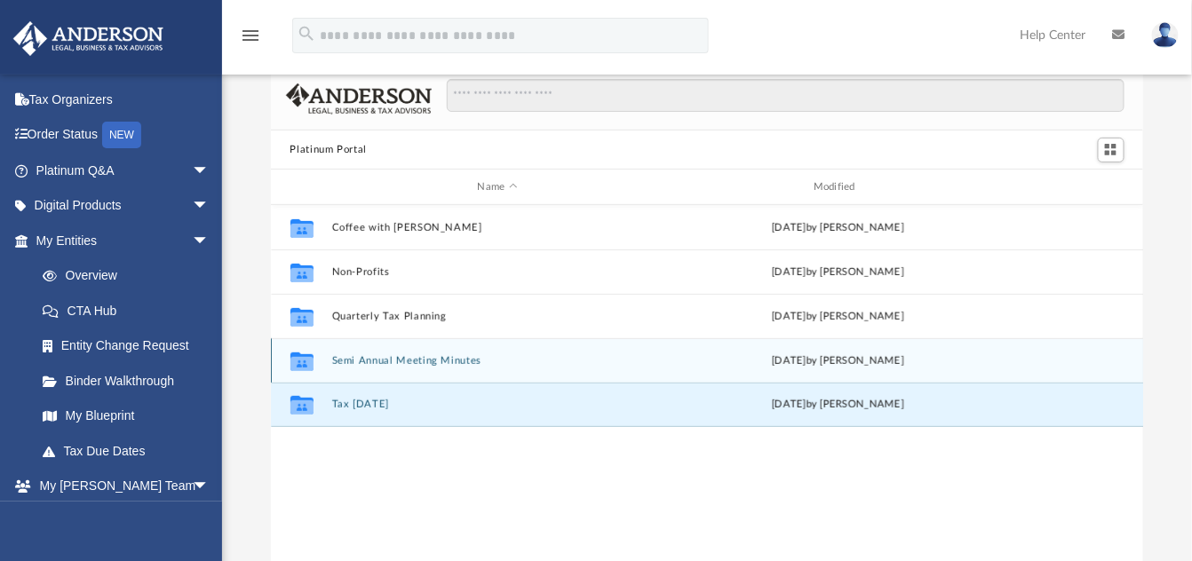
drag, startPoint x: 305, startPoint y: 397, endPoint x: 293, endPoint y: 350, distance: 48.5
click at [293, 350] on icon "Collaborated Folder" at bounding box center [301, 361] width 28 height 28
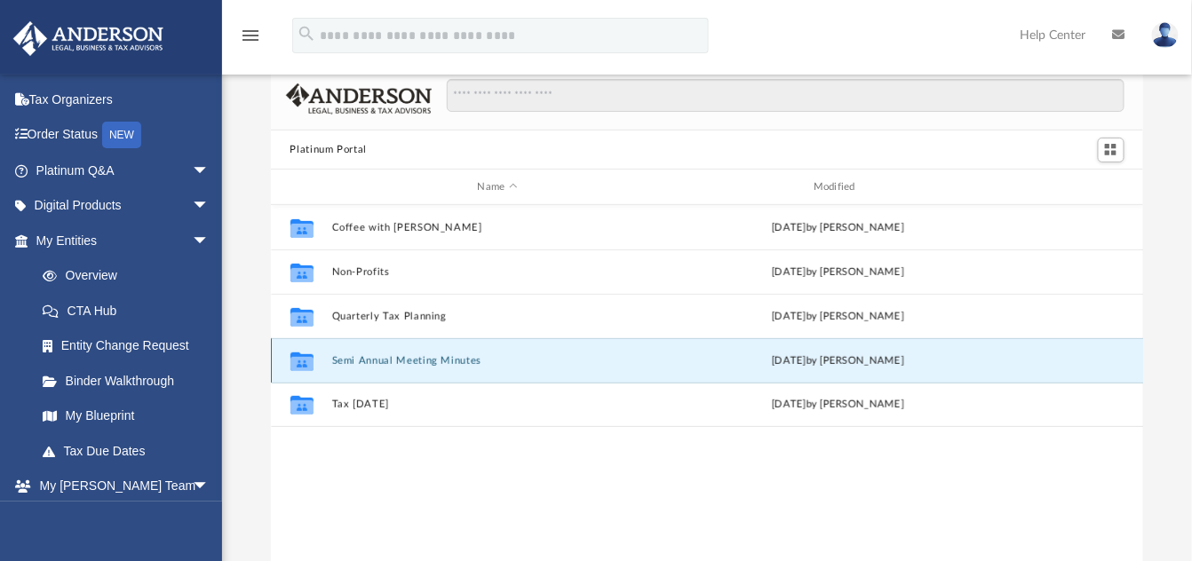
click at [293, 350] on icon "Collaborated Folder" at bounding box center [301, 361] width 28 height 28
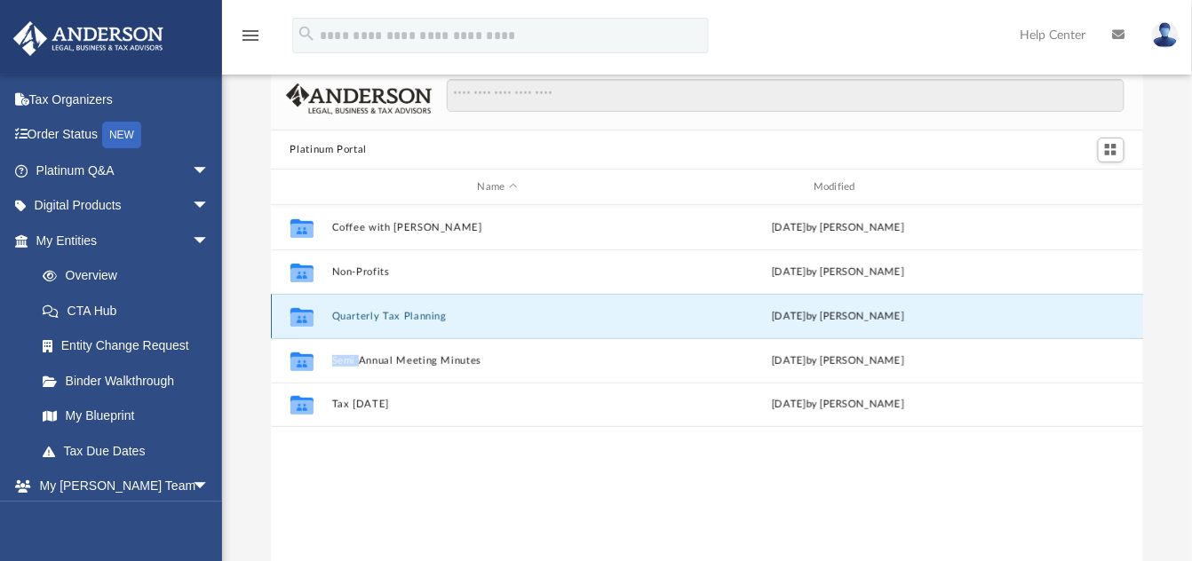
drag, startPoint x: 293, startPoint y: 350, endPoint x: 411, endPoint y: 313, distance: 123.9
click at [411, 313] on button "Quarterly Tax Planning" at bounding box center [497, 317] width 332 height 12
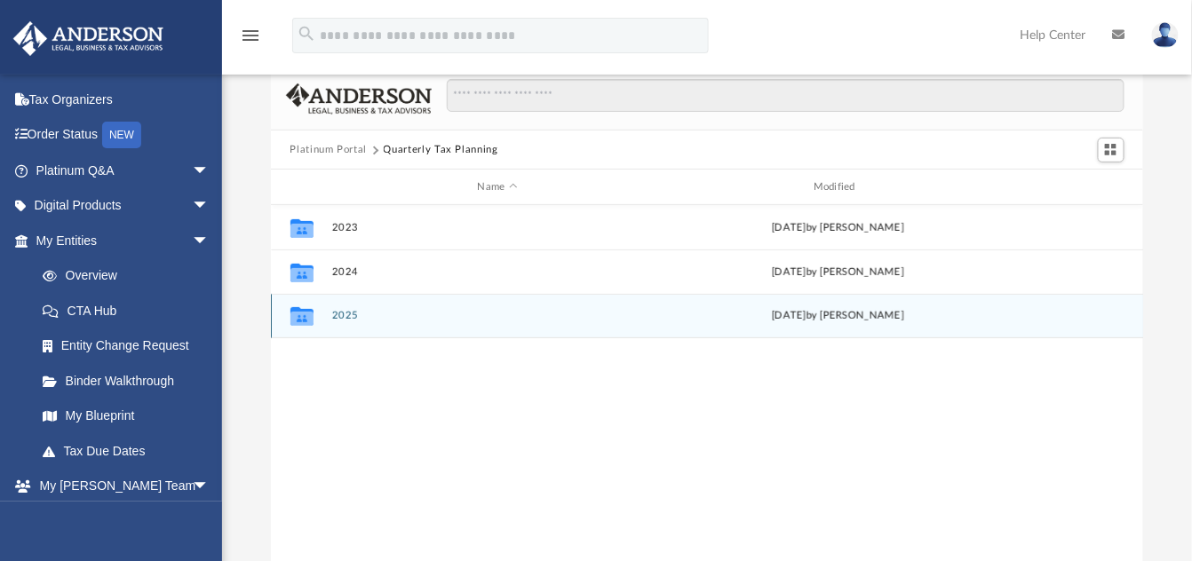
click at [331, 322] on div "Collaborated Folder 2025 Fri Jul 18 2025 by Matthew Moore" at bounding box center [707, 316] width 873 height 44
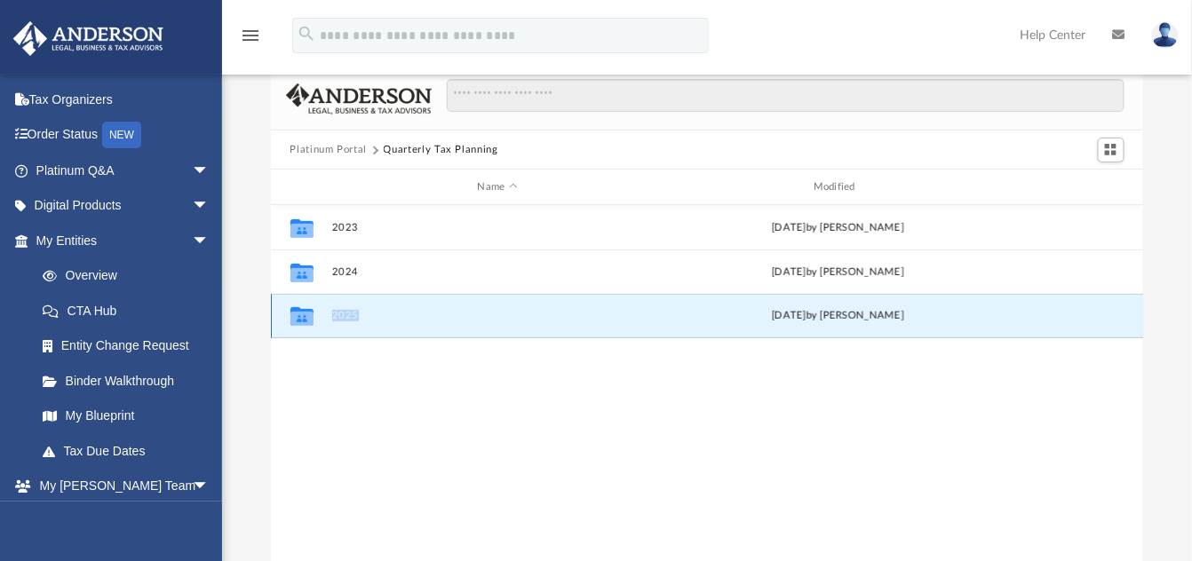
click at [331, 322] on div "Collaborated Folder 2025 Fri Jul 18 2025 by Matthew Moore" at bounding box center [707, 316] width 873 height 44
click at [848, 311] on div "Collaborated Folder 2025 Fri Jul 18 2025 by Matthew Moore" at bounding box center [707, 316] width 873 height 44
click at [848, 311] on div "Fri Jul 18 2025 by Matthew Moore" at bounding box center [838, 316] width 332 height 16
click at [354, 315] on button "2025" at bounding box center [497, 317] width 332 height 12
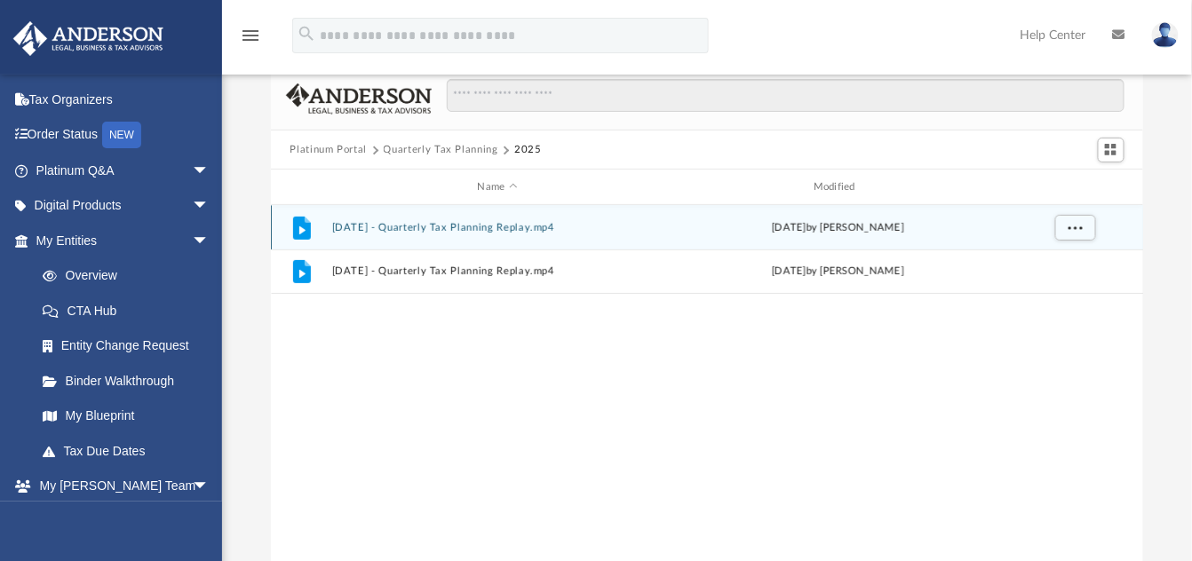
click at [536, 225] on button "July 18th, 2025 - Quarterly Tax Planning Replay.mp4" at bounding box center [497, 228] width 332 height 12
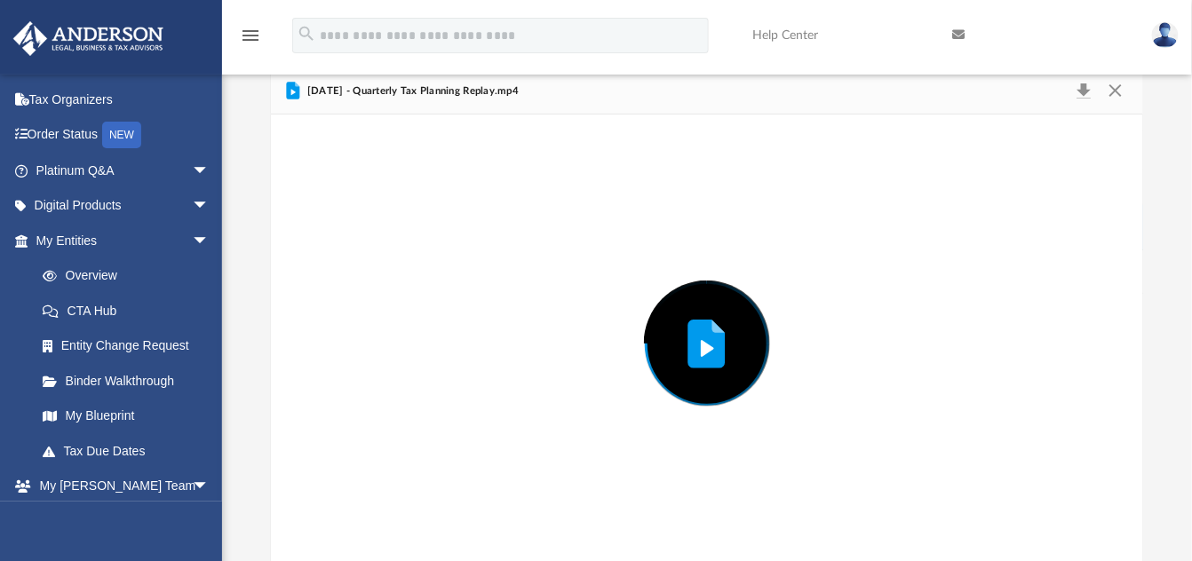
scroll to position [76, 0]
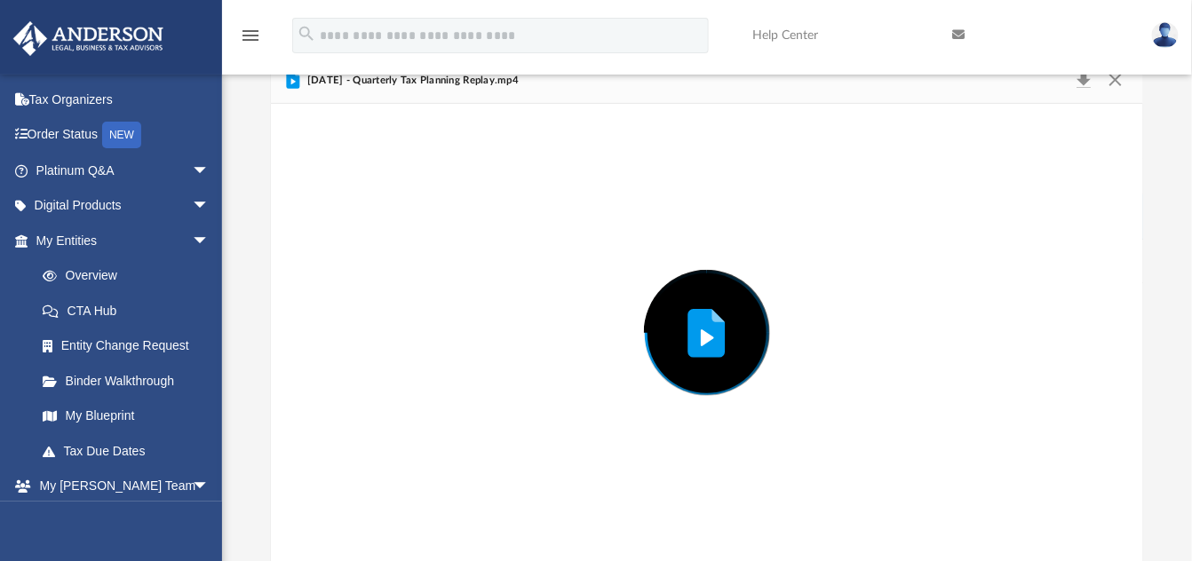
click at [536, 225] on div "Preview" at bounding box center [707, 333] width 873 height 458
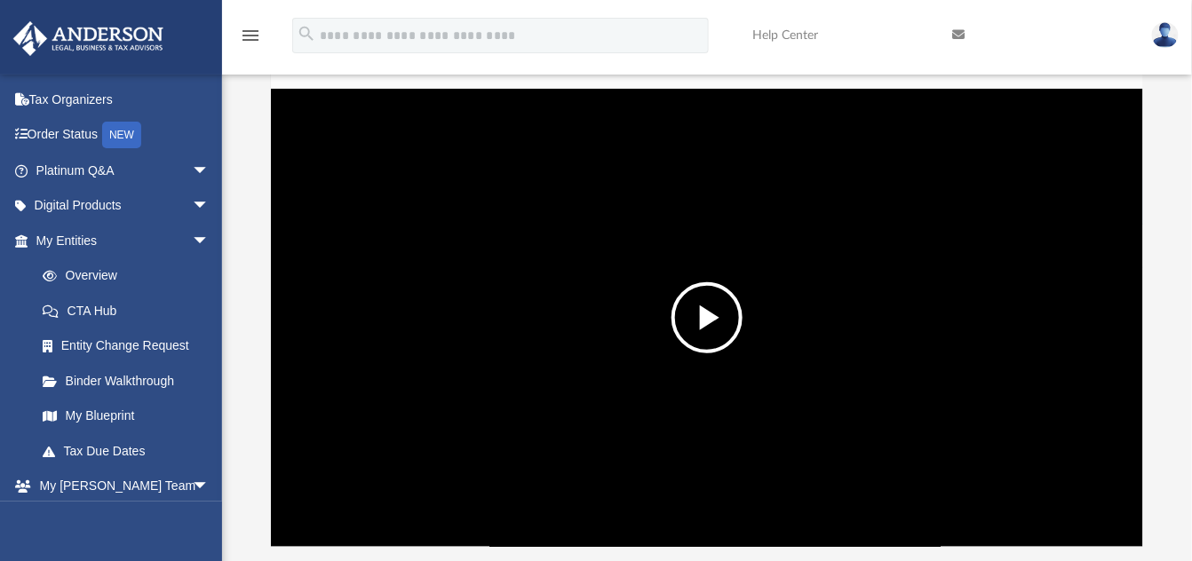
scroll to position [88, 0]
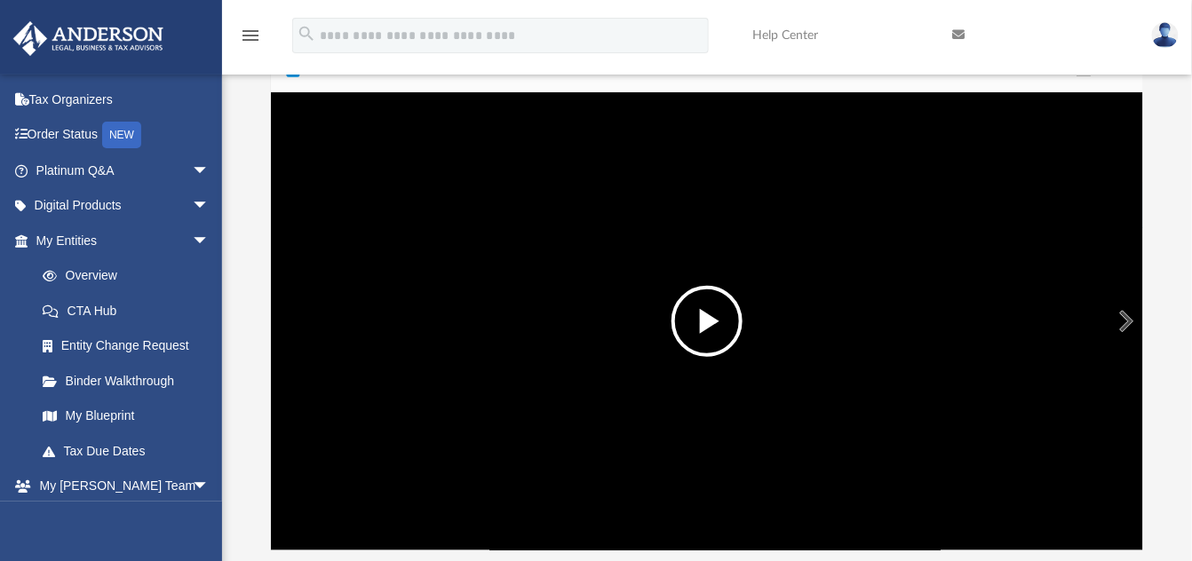
drag, startPoint x: 536, startPoint y: 225, endPoint x: 699, endPoint y: 320, distance: 189.1
click at [699, 320] on button "File preview" at bounding box center [707, 321] width 71 height 71
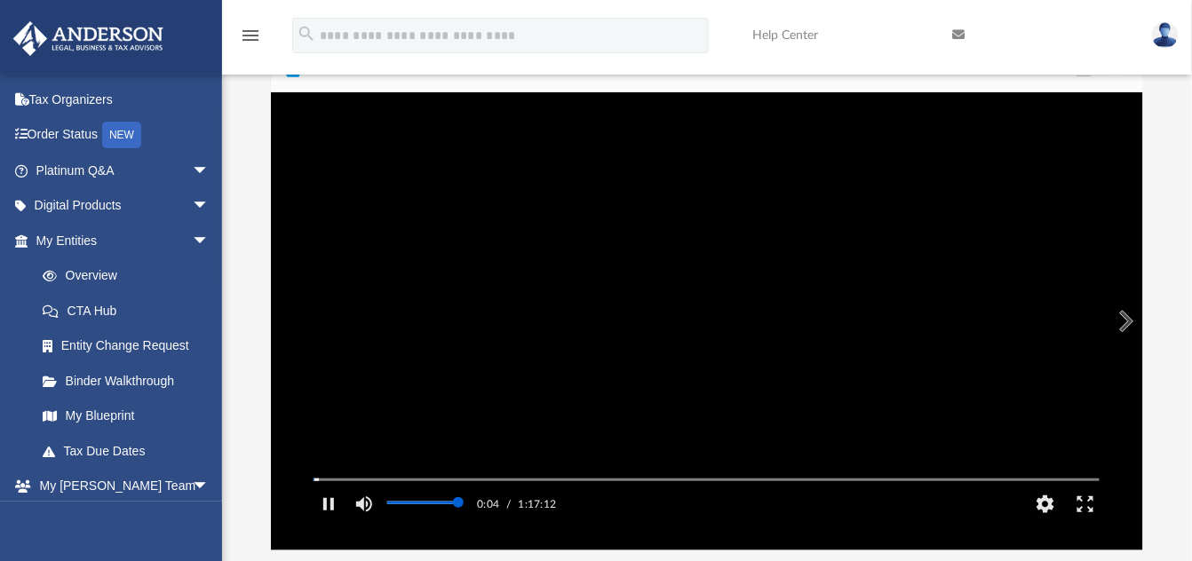
click at [418, 510] on div "Volume Slider" at bounding box center [422, 503] width 71 height 14
drag, startPoint x: 459, startPoint y: 524, endPoint x: 423, endPoint y: 520, distance: 36.7
click at [423, 510] on div "Volume Slider" at bounding box center [458, 503] width 71 height 14
click at [325, 522] on button "Pause" at bounding box center [328, 505] width 40 height 36
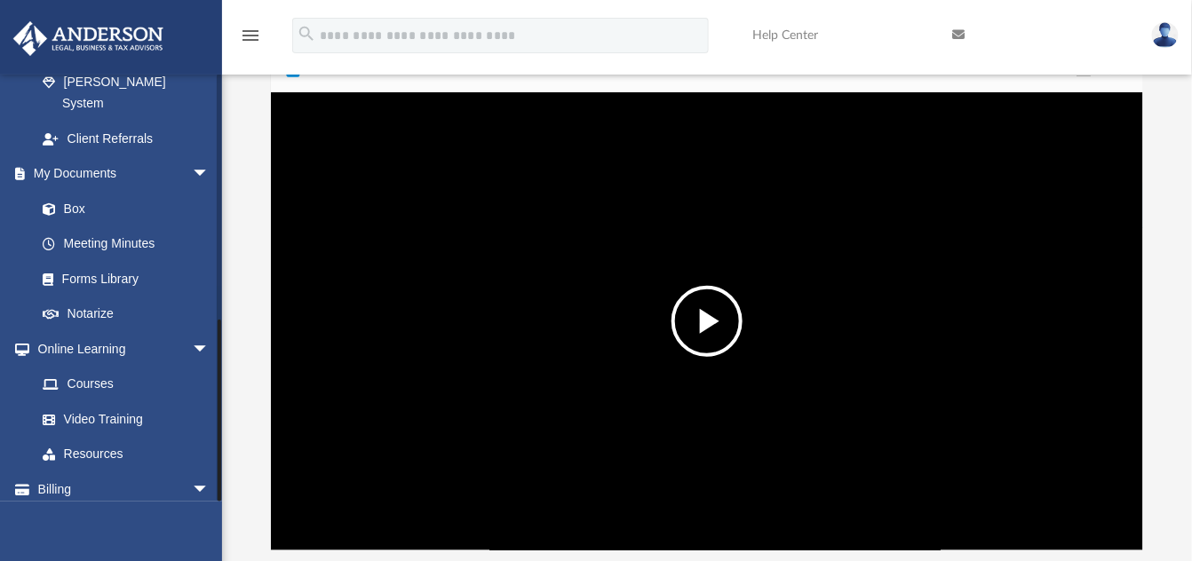
scroll to position [562, 0]
click at [109, 438] on link "Resources" at bounding box center [130, 456] width 211 height 36
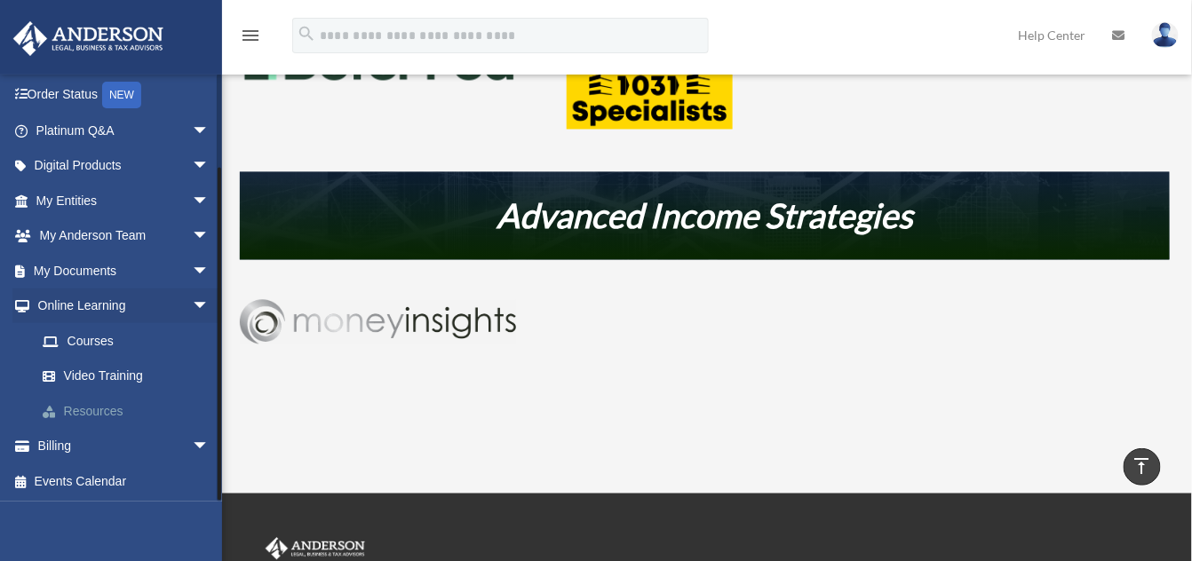
scroll to position [107, 0]
click at [65, 482] on link "Events Calendar" at bounding box center [124, 481] width 224 height 36
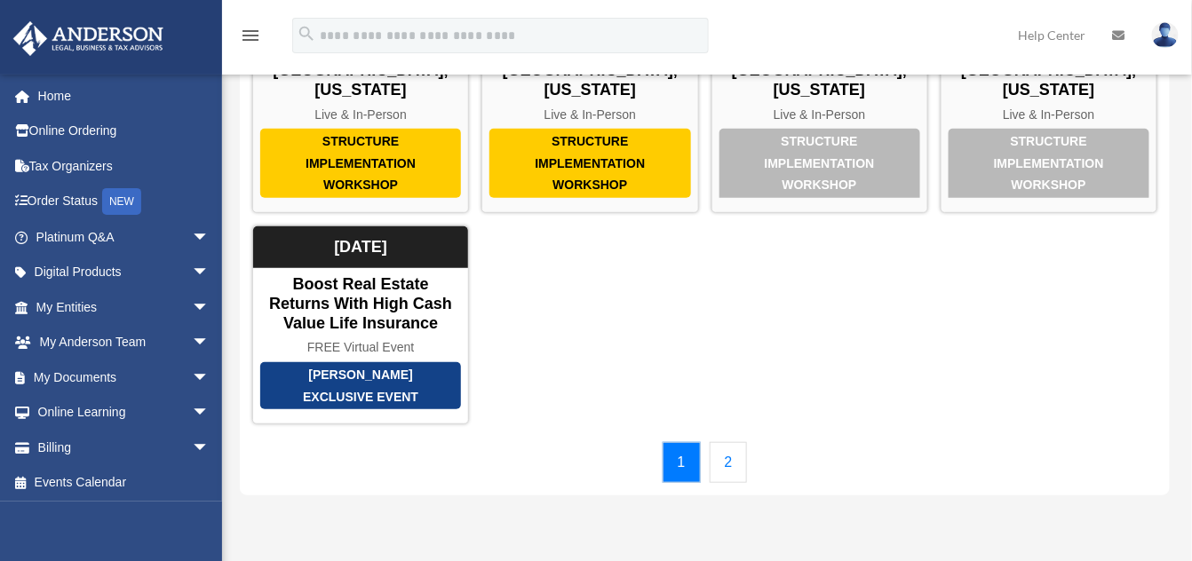
scroll to position [190, 0]
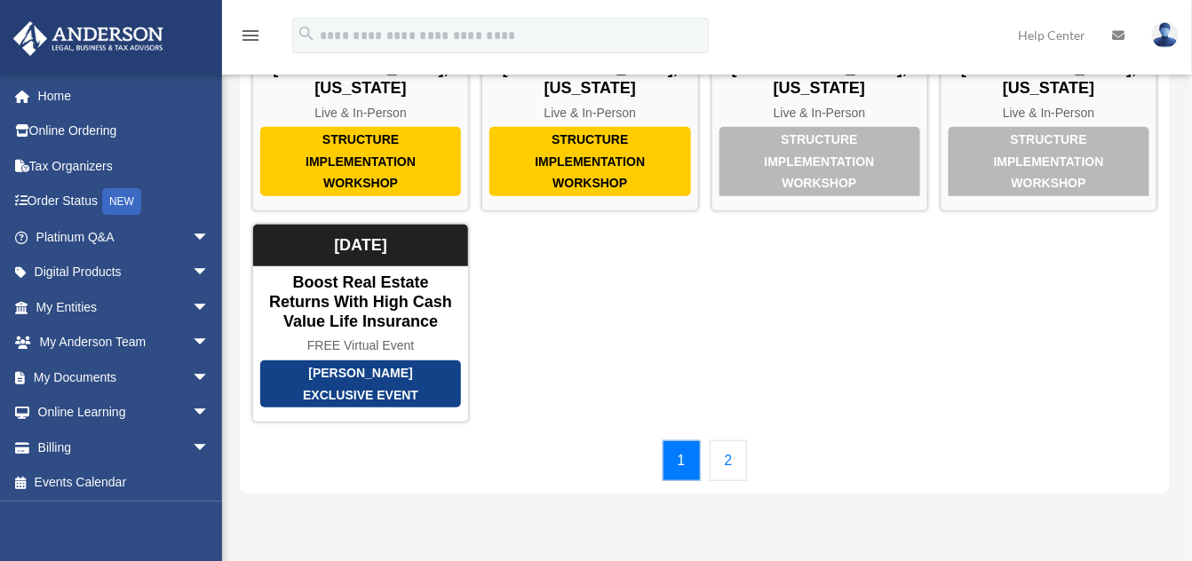
click at [726, 441] on link "2" at bounding box center [729, 461] width 38 height 41
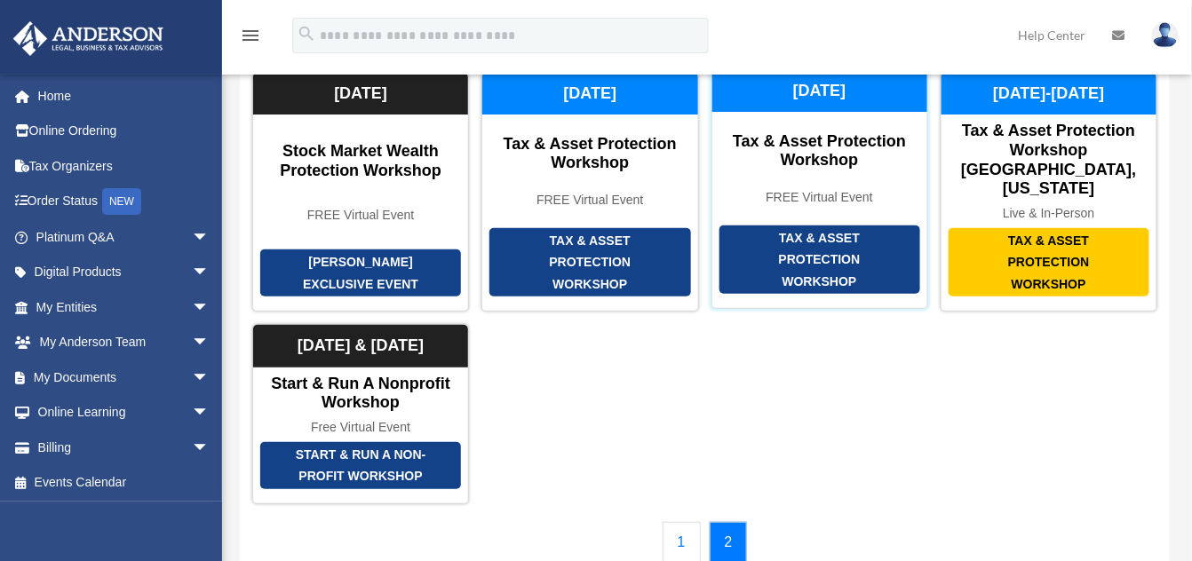
scroll to position [129, 0]
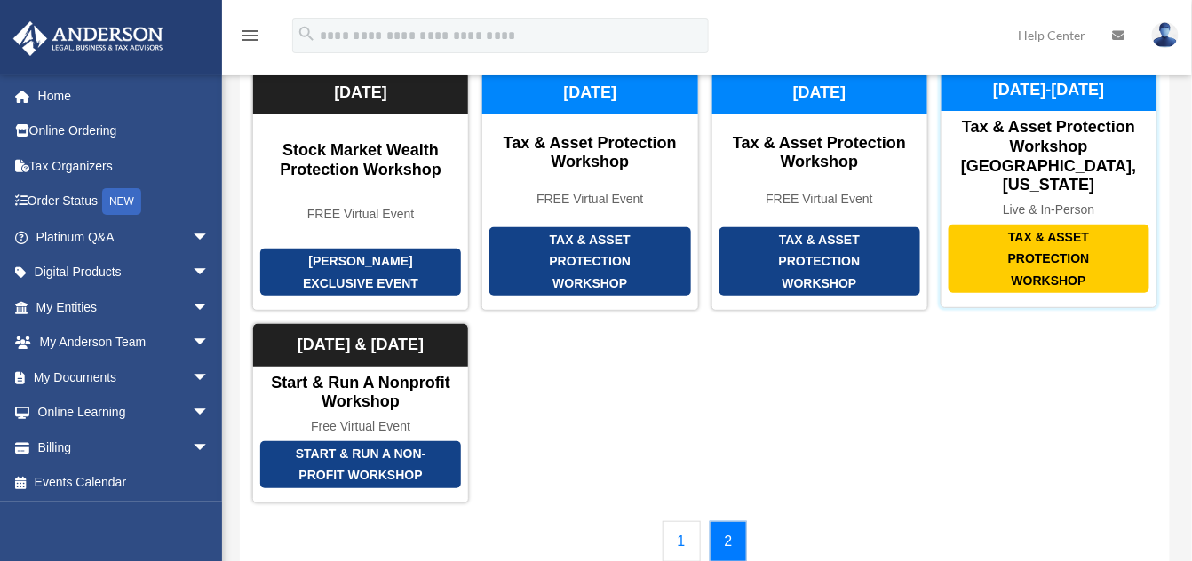
click at [989, 225] on div "Tax & Asset Protection Workshop" at bounding box center [1049, 259] width 201 height 69
